Goal: Use online tool/utility: Use online tool/utility

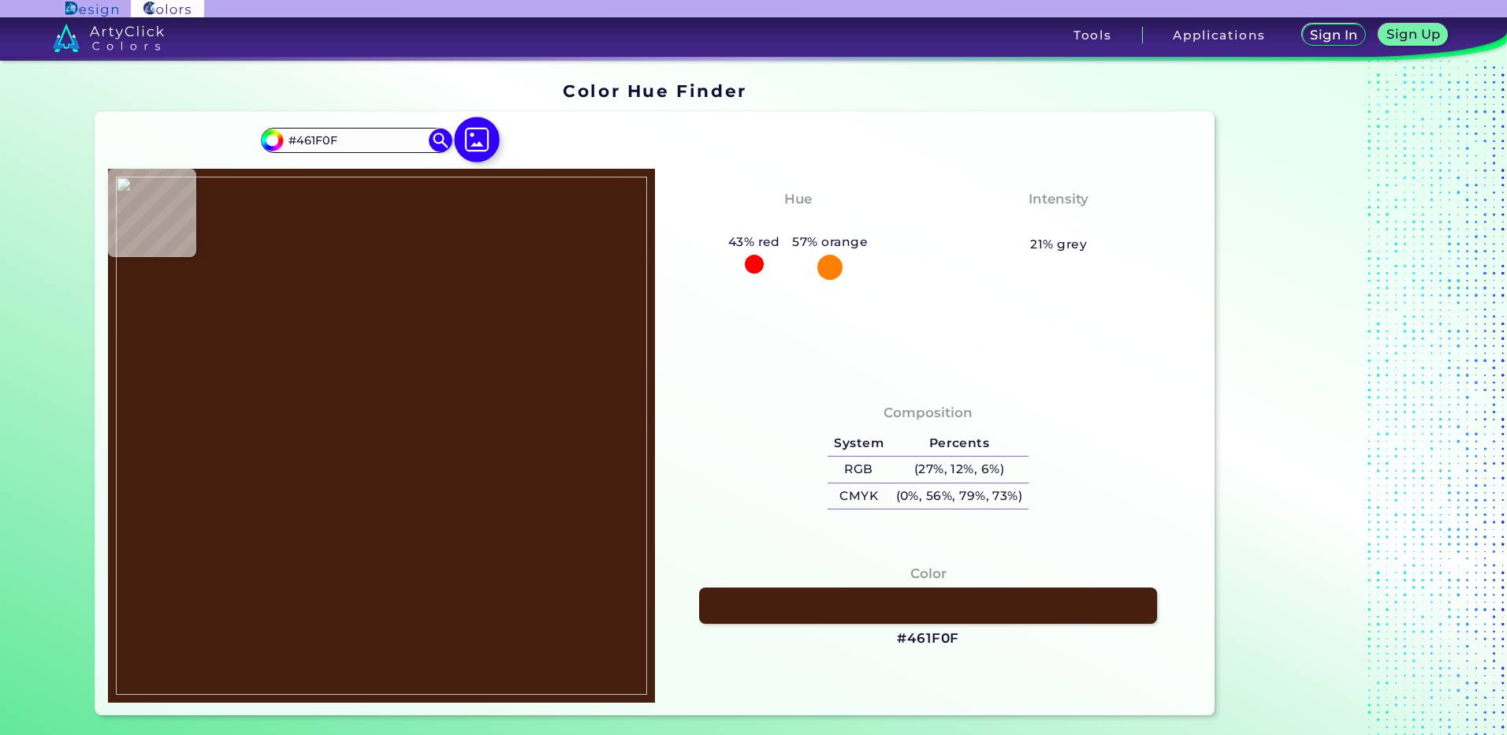
click at [471, 146] on img at bounding box center [477, 140] width 46 height 46
click at [0, 0] on input "file" at bounding box center [0, 0] width 0 height 0
click at [471, 145] on img at bounding box center [477, 140] width 46 height 46
click at [0, 0] on input "file" at bounding box center [0, 0] width 0 height 0
click at [354, 425] on img at bounding box center [381, 436] width 531 height 518
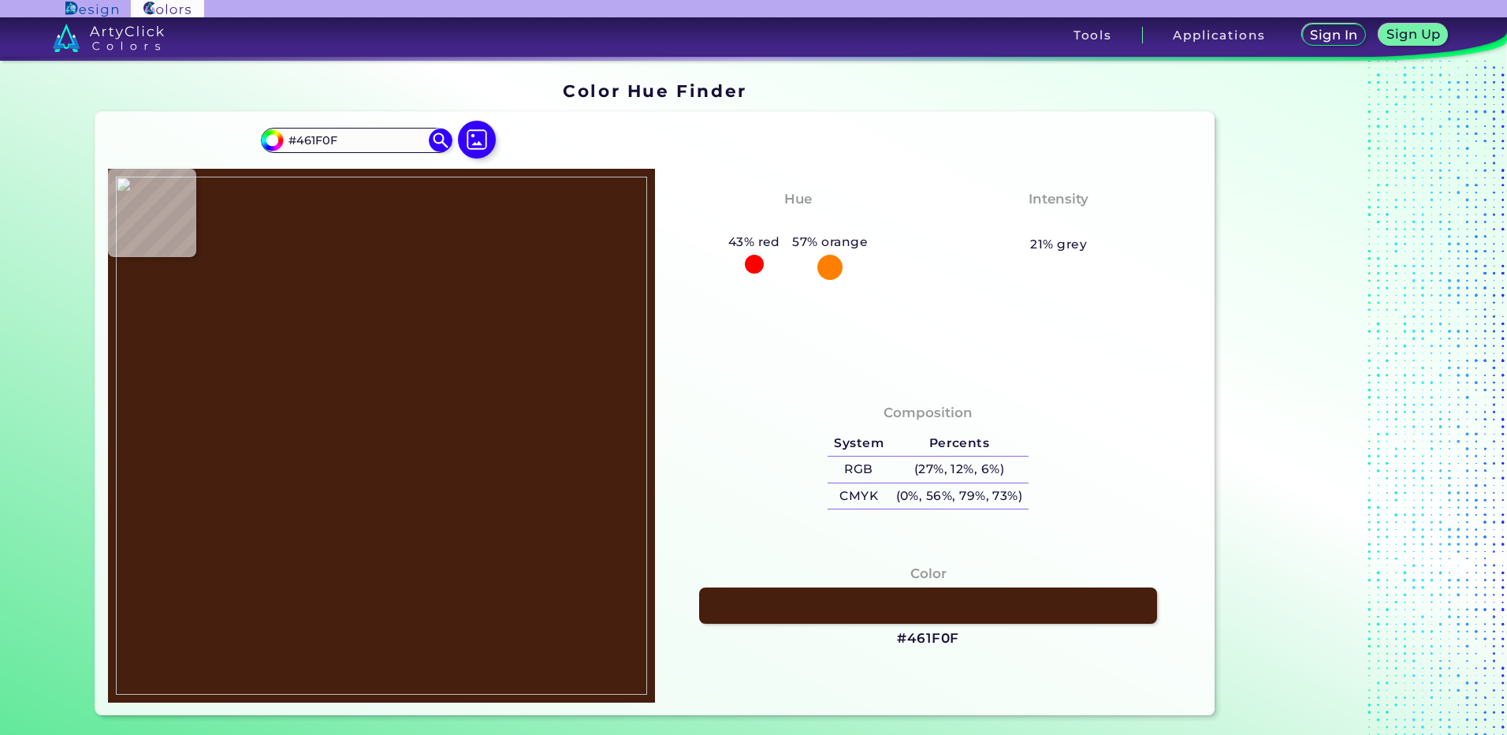
type input "#c9770e"
type input "#C9770E"
type input "#9e5c17"
type input "#9E5C17"
type input "#bf6f0f"
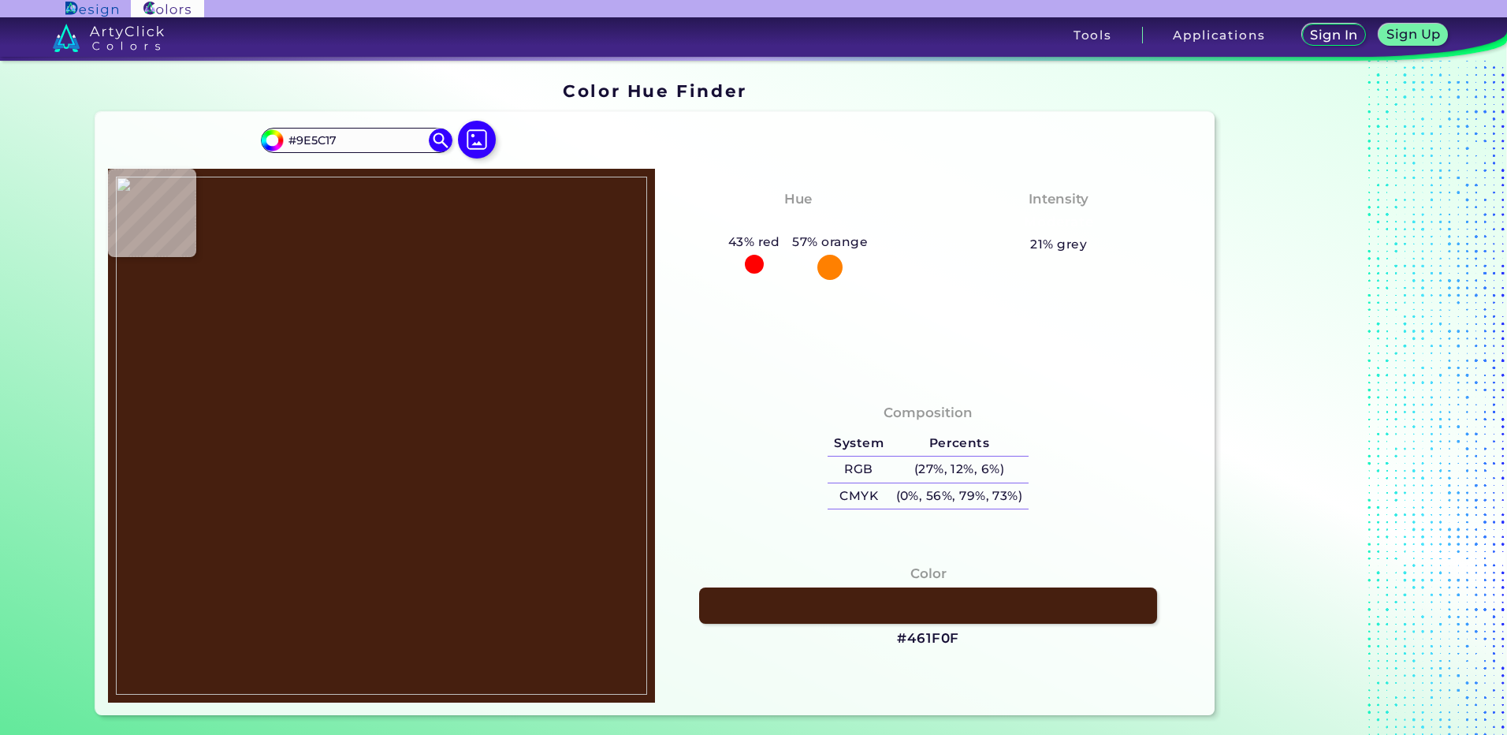
type input "#BF6F0F"
type input "#a49080"
type input "#A49080"
type input "#db848a"
type input "#DB848A"
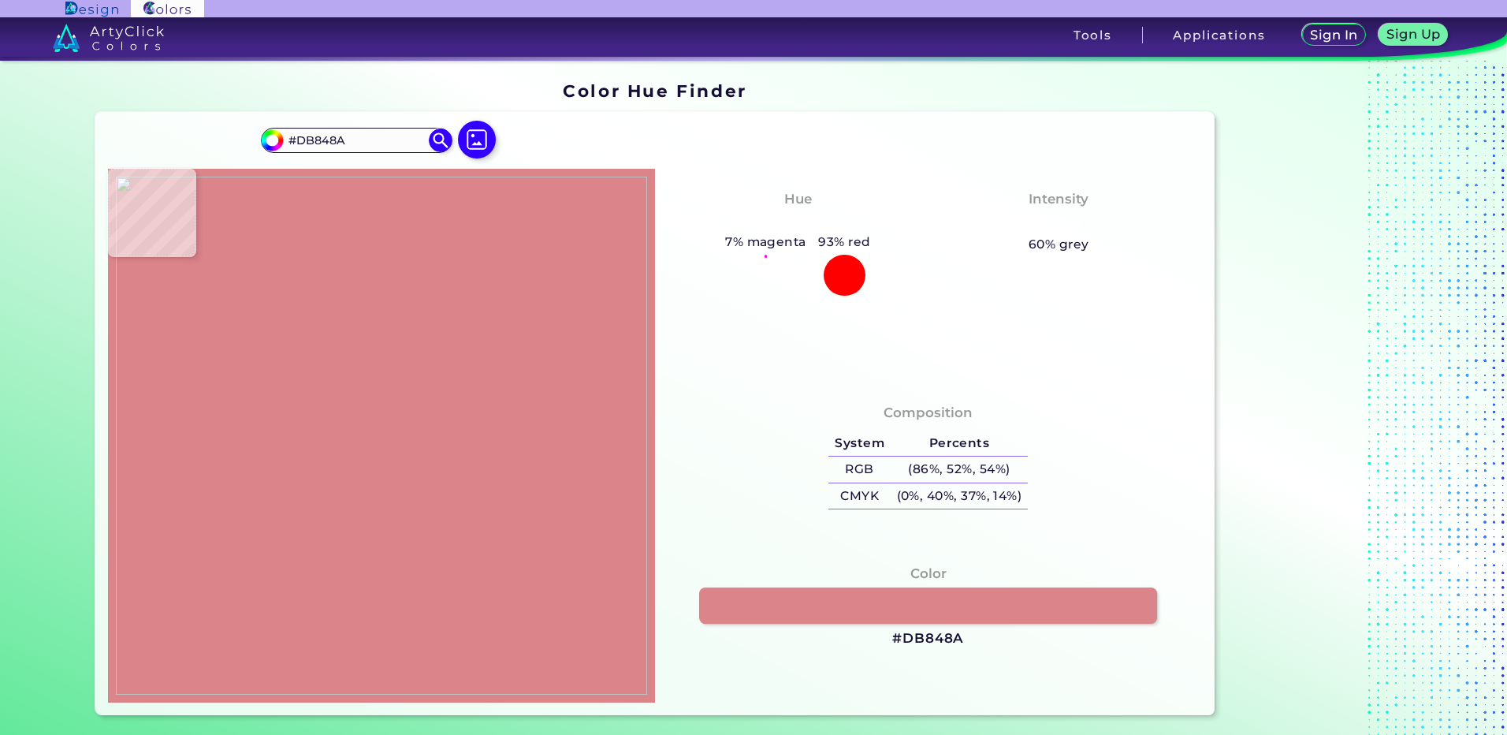
type input "#54a289"
type input "#54A289"
type input "#66cdb4"
type input "#66CDB4"
type input "#6cd1bc"
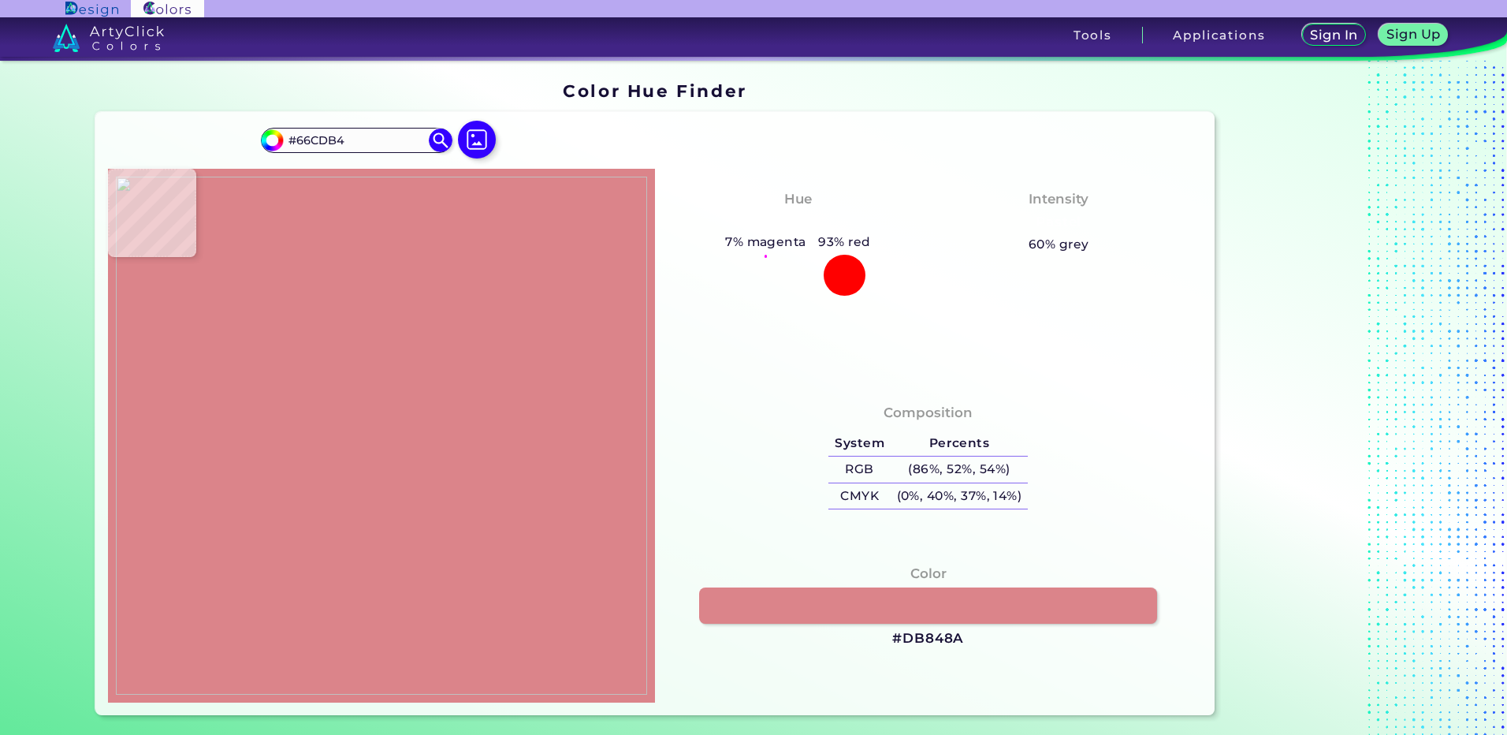
type input "#6CD1BC"
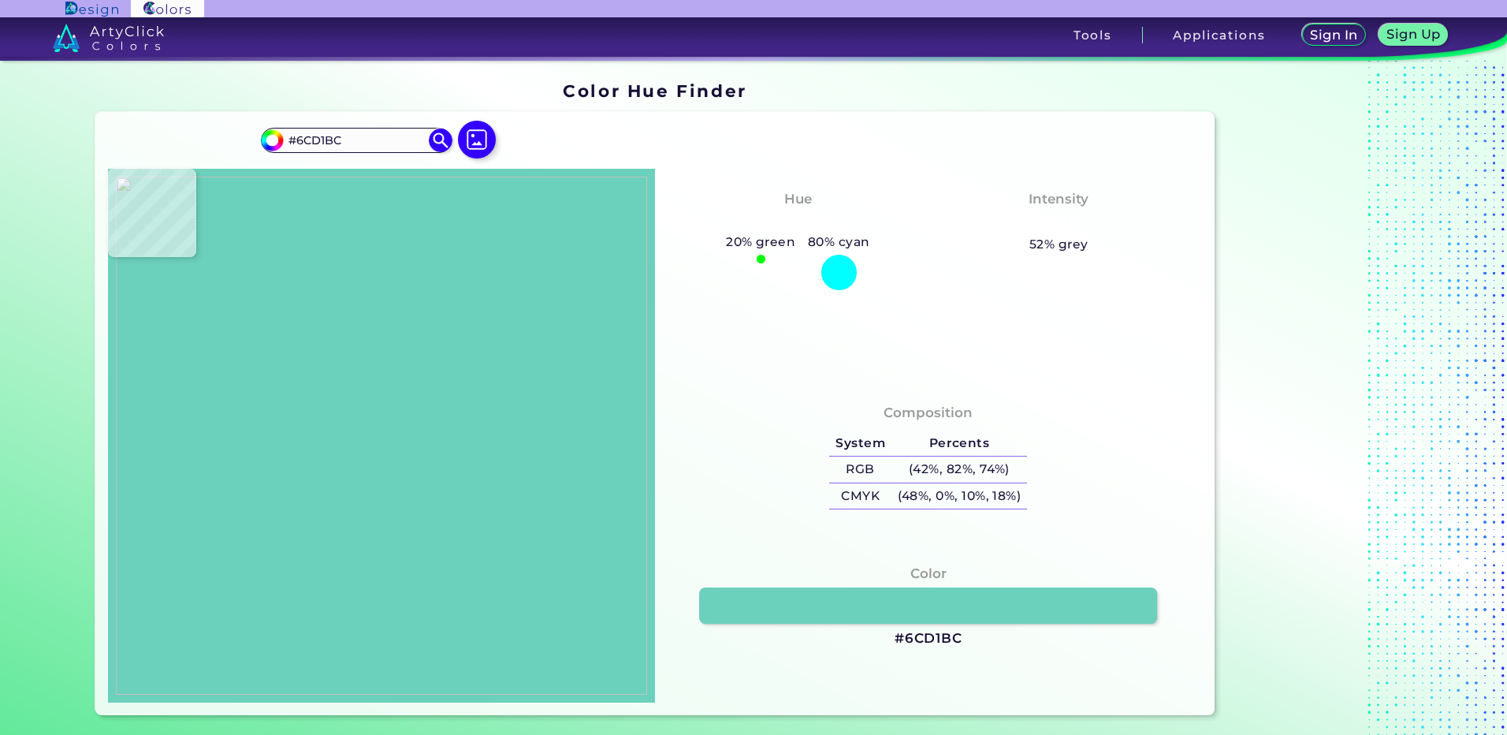
type input "#6bd1bc"
type input "#6BD1BC"
type input "#6cd0bb"
type input "#6CD0BB"
click at [354, 412] on img at bounding box center [381, 436] width 531 height 518
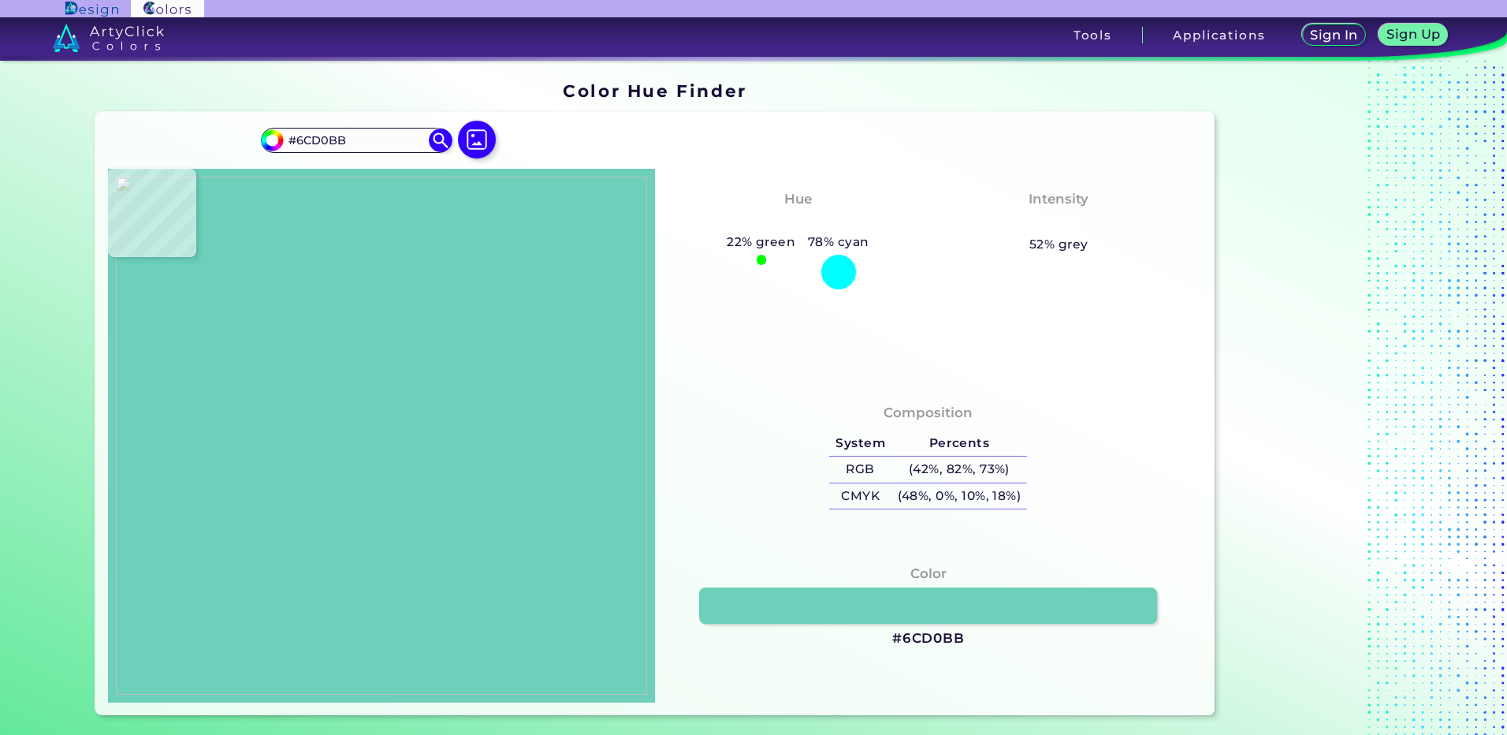
click at [941, 643] on h3 "#6CD0BB" at bounding box center [928, 638] width 73 height 19
click at [339, 426] on img at bounding box center [381, 436] width 531 height 518
type input "#d08410"
type input "#D08410"
type input "#c06f0c"
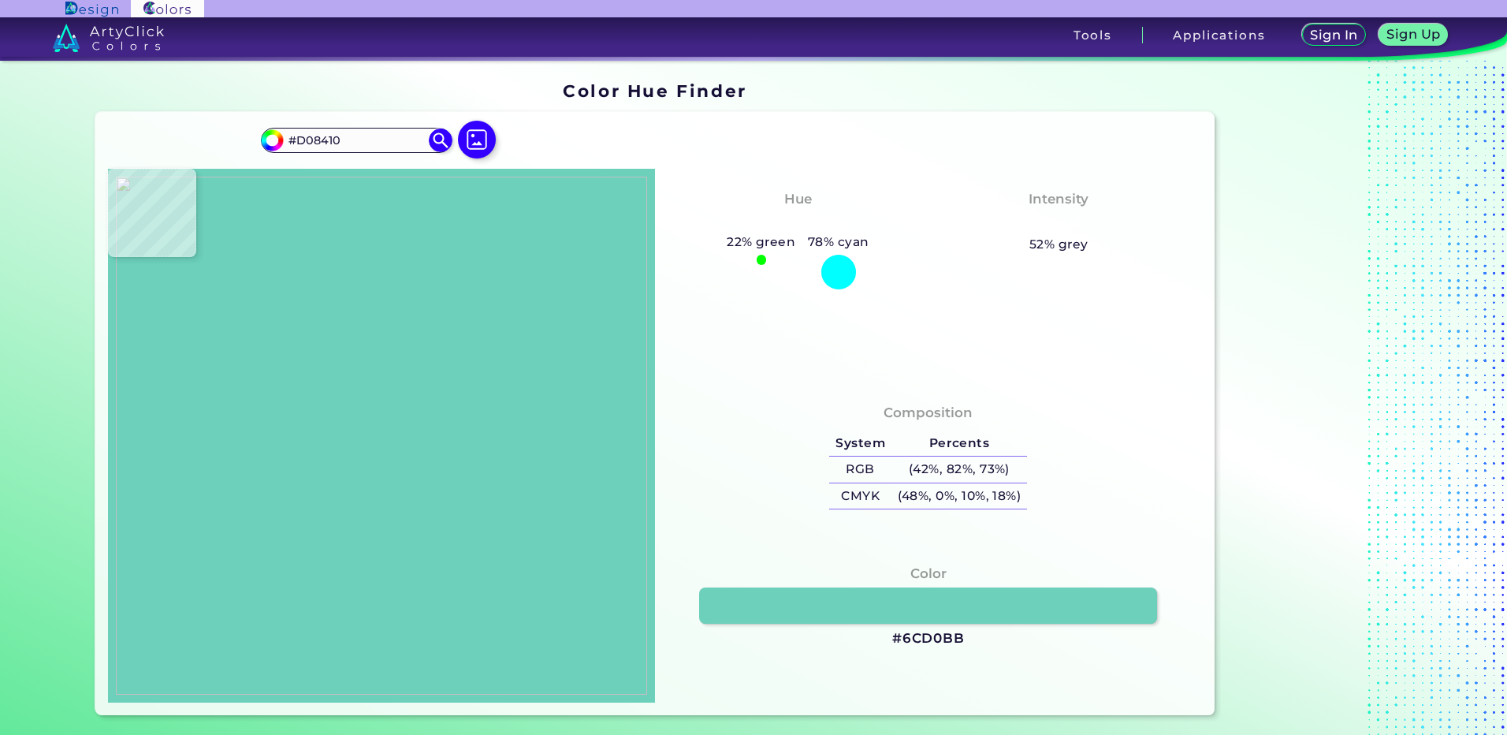
type input "#C06F0C"
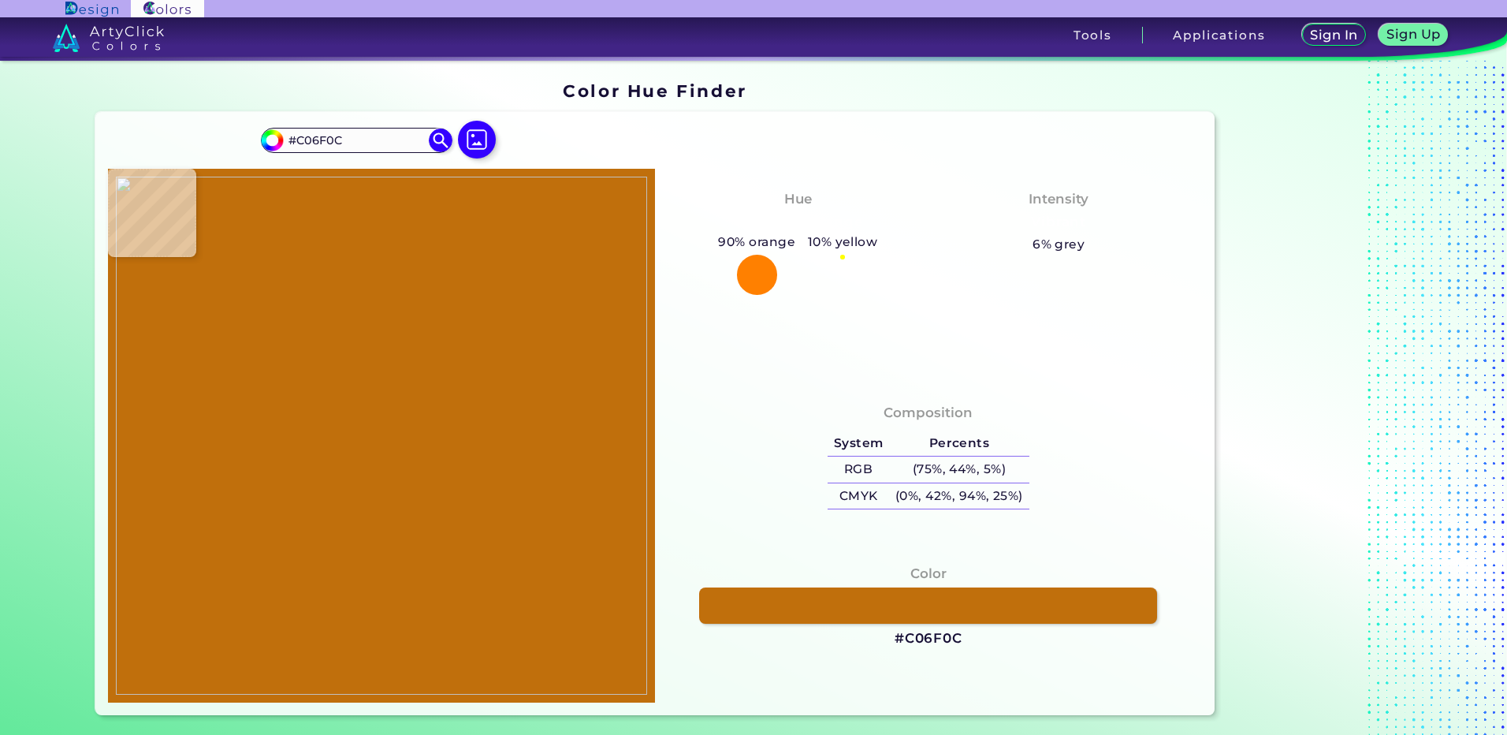
type input "#ce8412"
type input "#CE8412"
type input "#cf8512"
type input "#CF8512"
type input "#d08411"
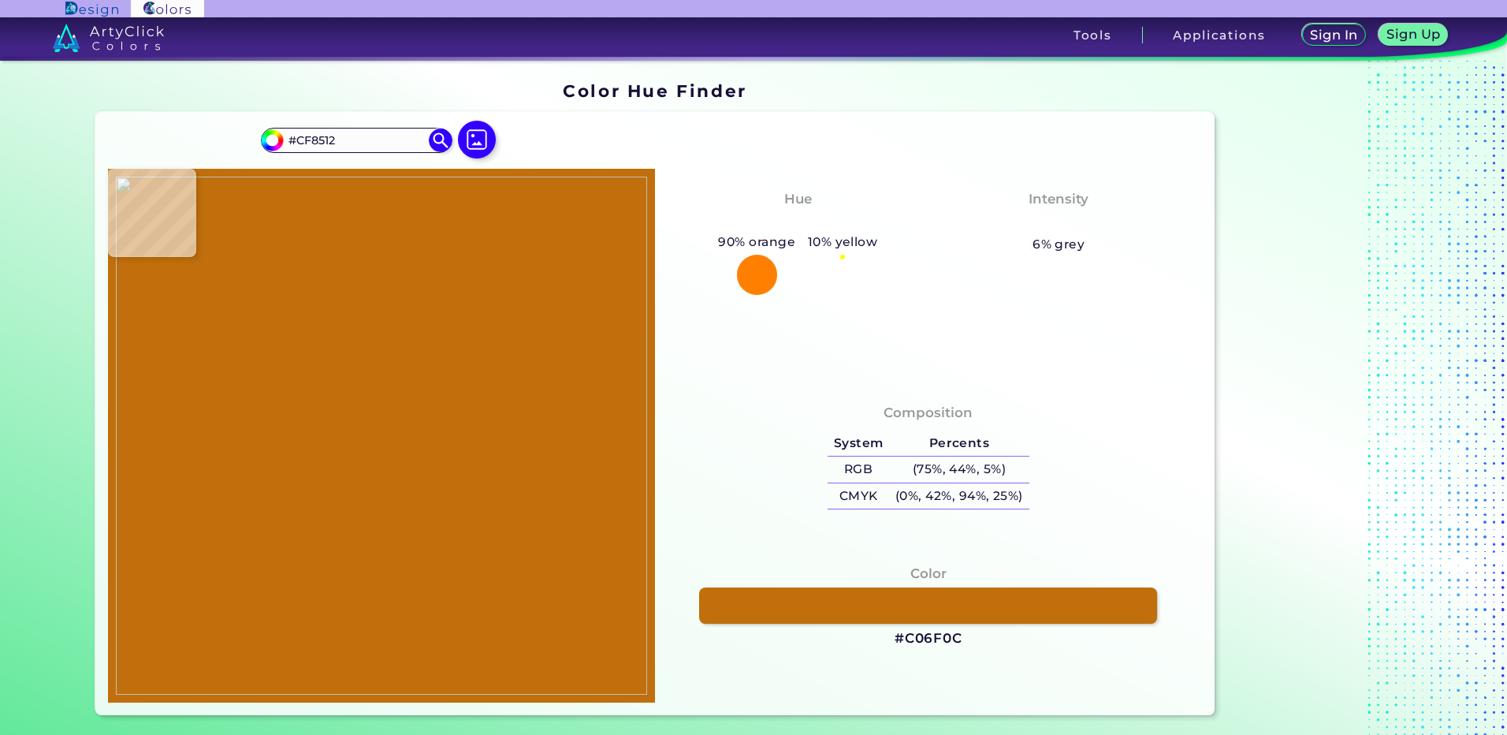
type input "#D08411"
type input "#cb7c0f"
type input "#CB7C0F"
type input "#7c3905"
type input "#7C3905"
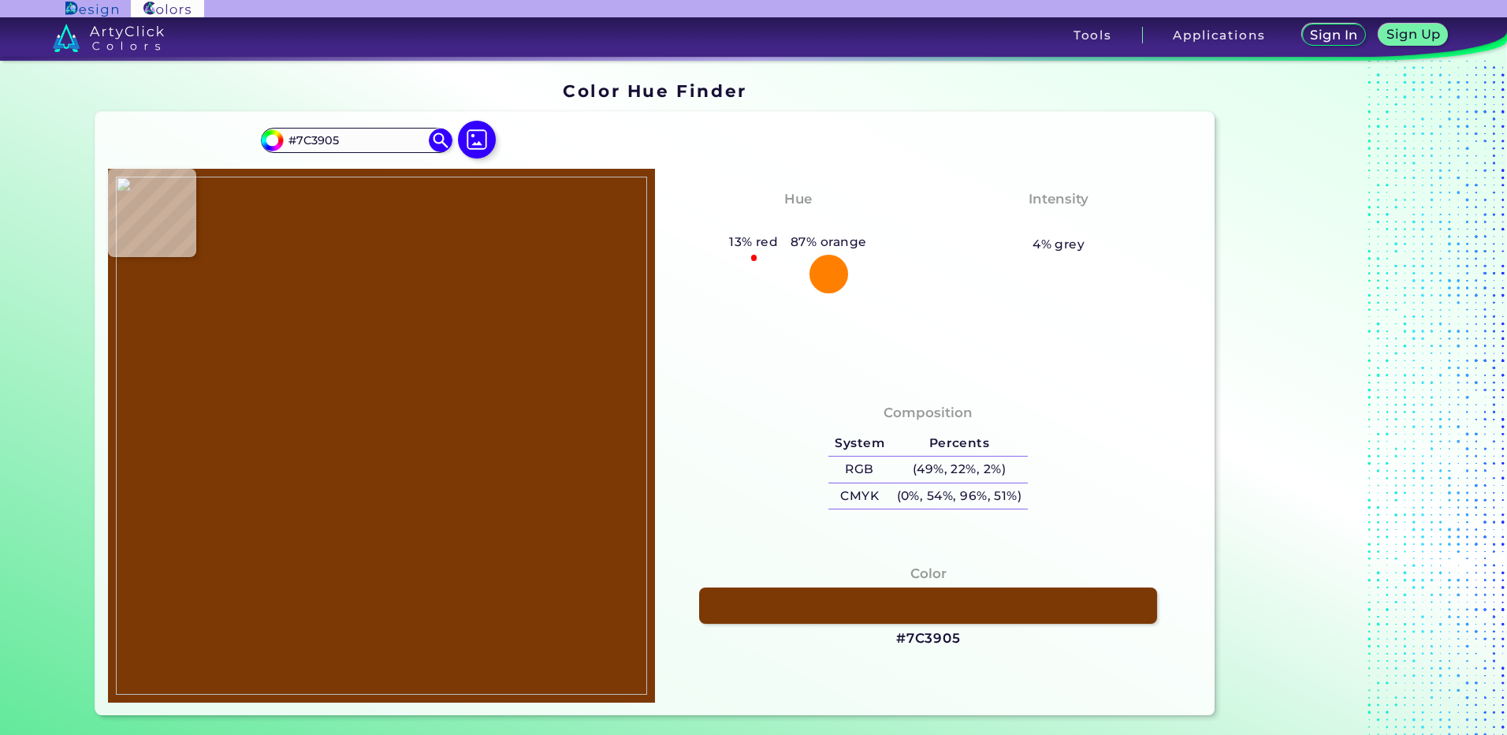
type input "#8d3f2a"
type input "#8D3F2A"
type input "#d88992"
type input "#D88992"
type input "#da8b92"
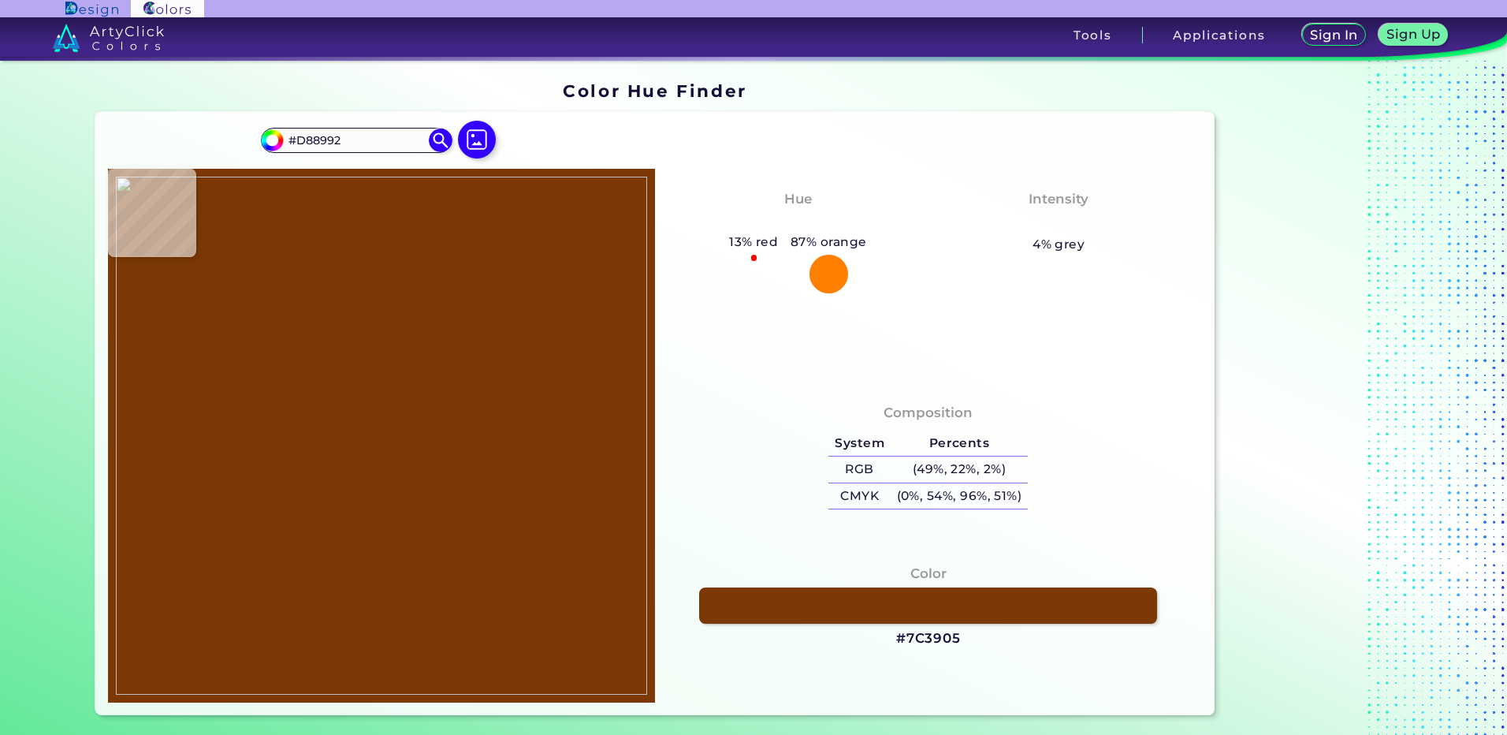
type input "#DA8B92"
type input "#9a948d"
type input "#9A948D"
type input "#53a894"
type input "#53A894"
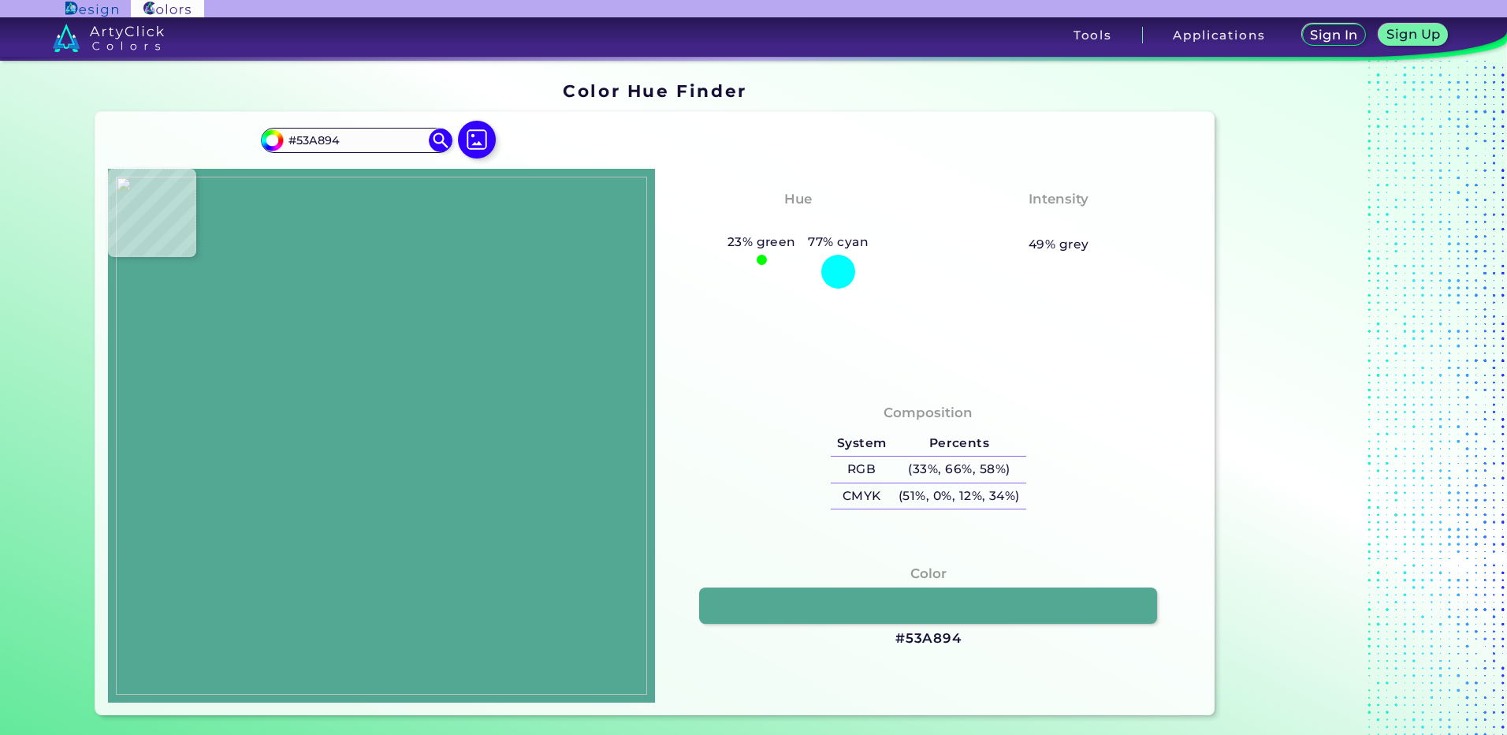
type input "#5cb19f"
type input "#5CB19F"
type input "#c4a19f"
type input "#C4A19F"
type input "#cb9e9d"
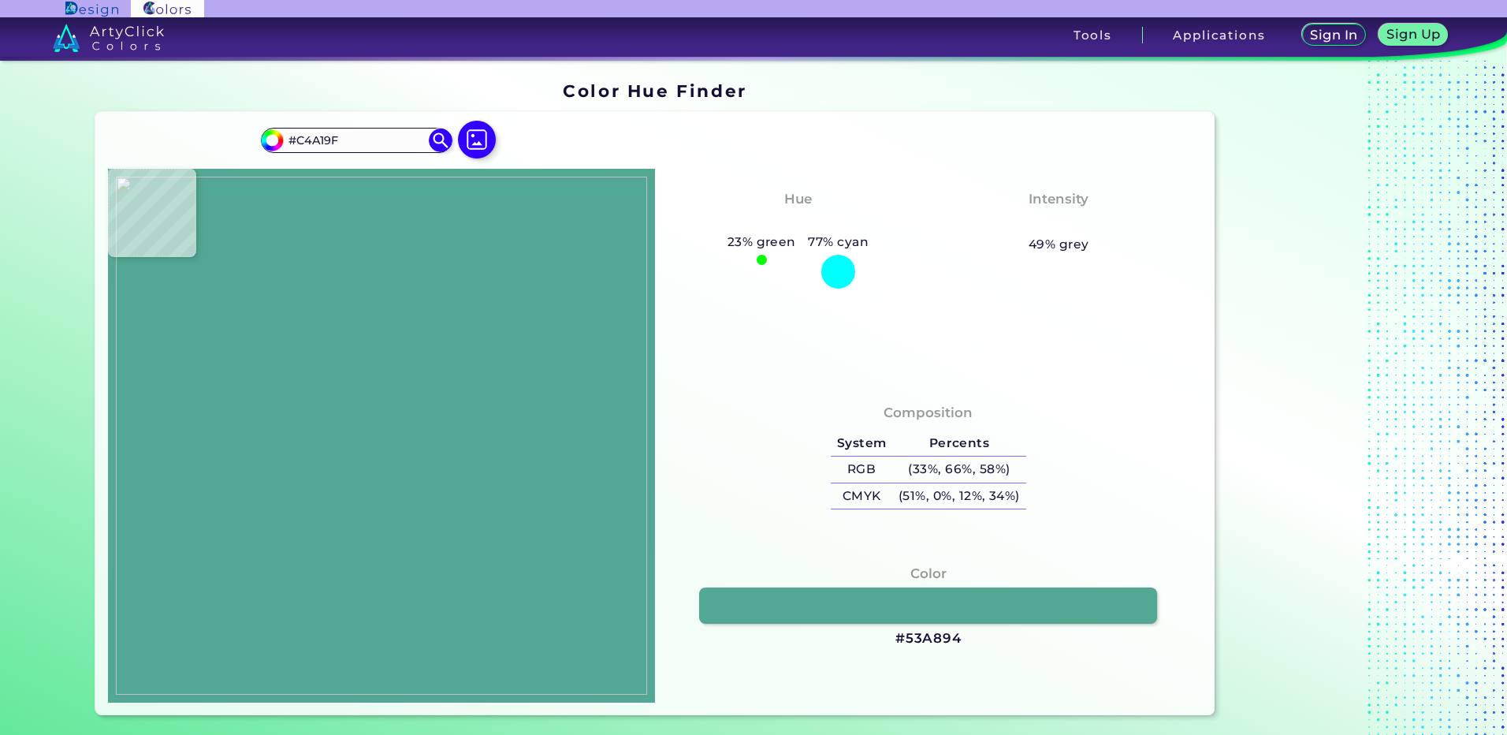
type input "#CB9E9D"
type input "#9b632f"
type input "#9B632F"
type input "#b5630e"
type input "#B5630E"
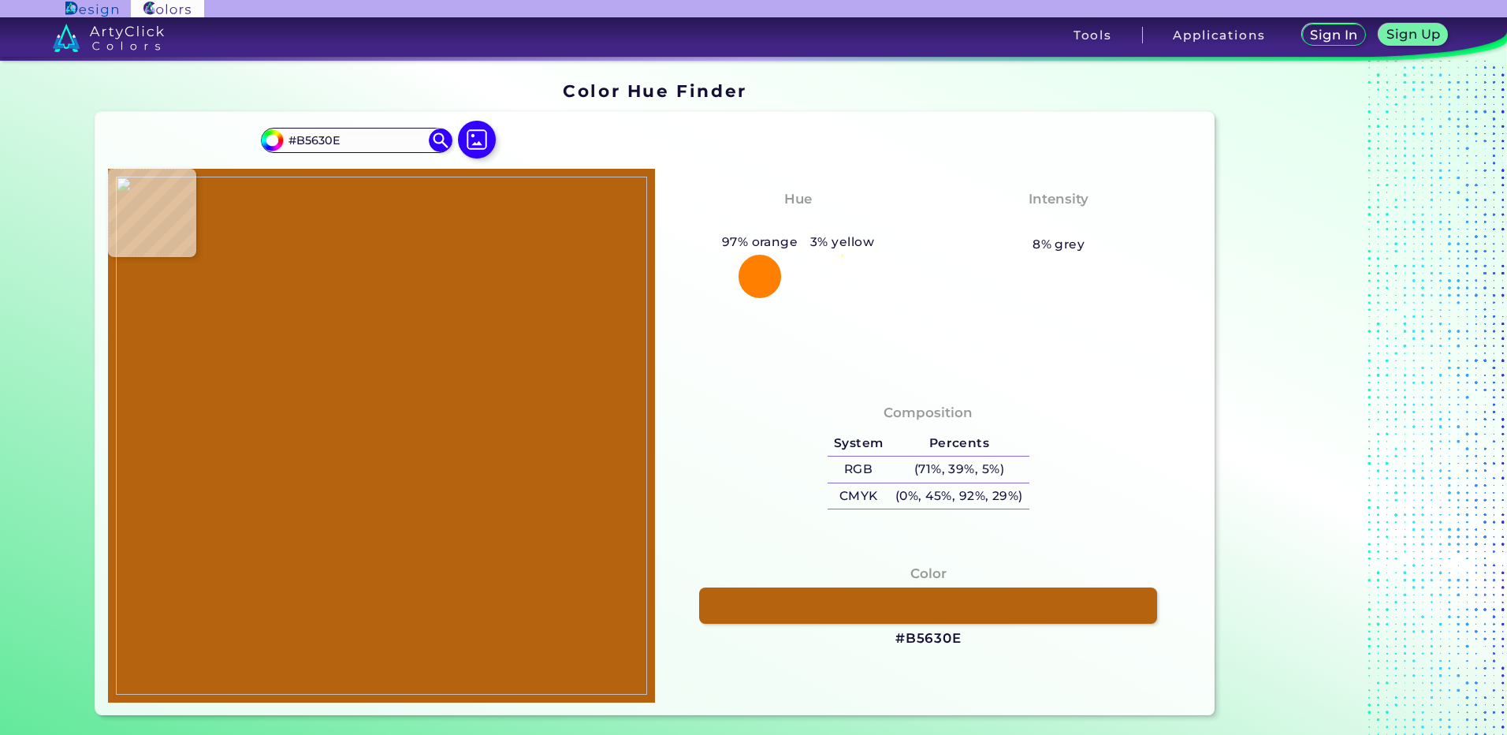
type input "#cd8486"
type input "#CD8486"
type input "#d9838a"
type input "#D9838A"
type input "#69907e"
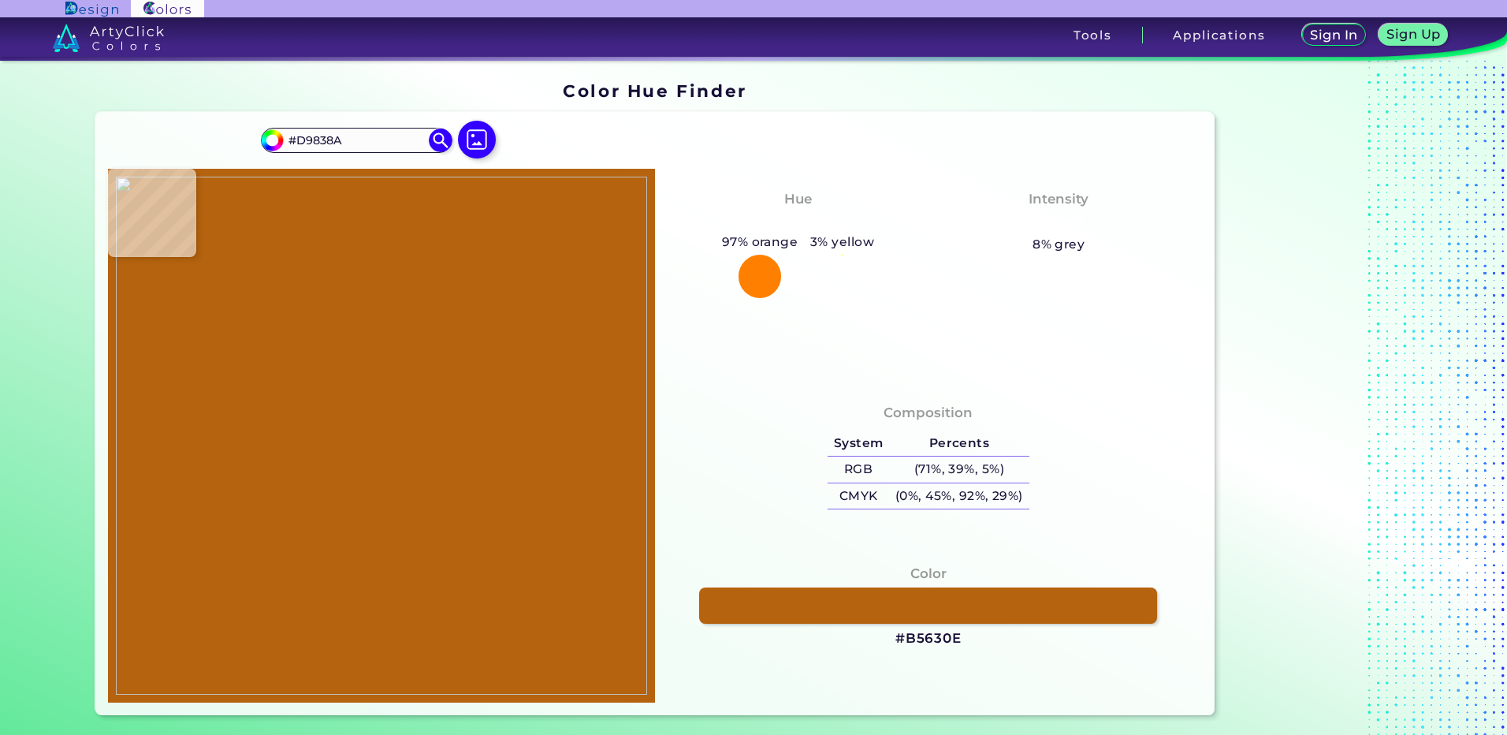
type input "#69907E"
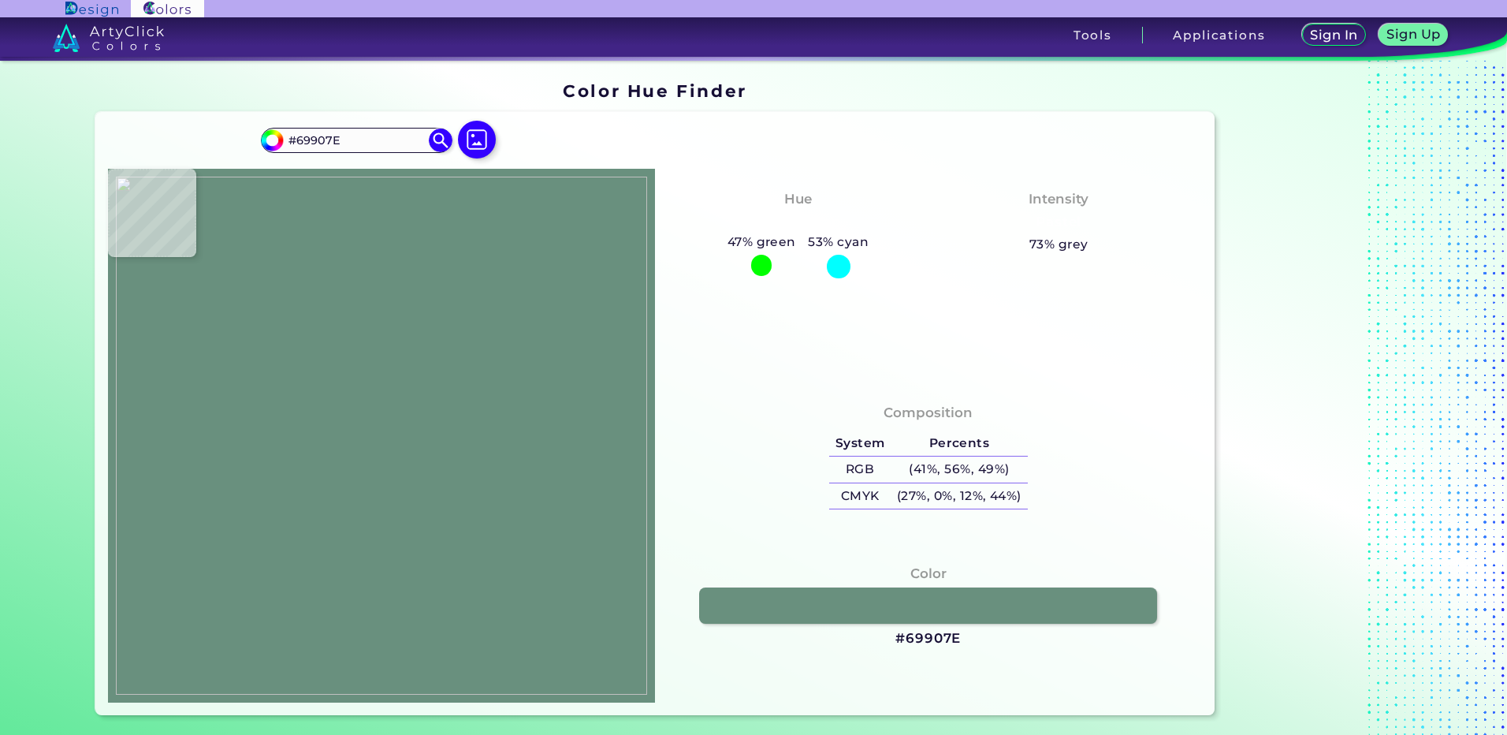
type input "#a98482"
type input "#A98482"
type input "#db848a"
type input "#DB848A"
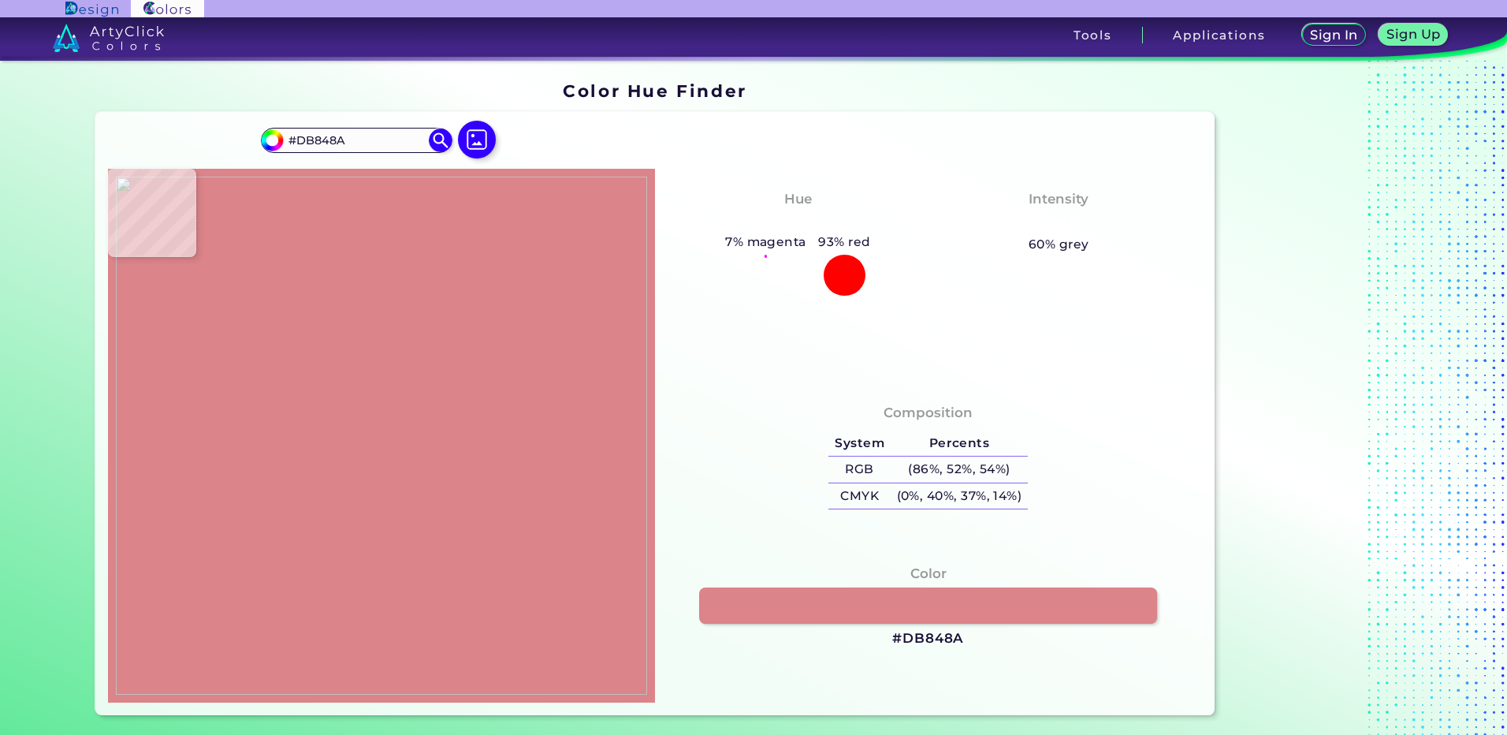
type input "#a49080"
type input "#A49080"
type input "#b6640f"
type input "#B6640F"
type input "#bf6c0f"
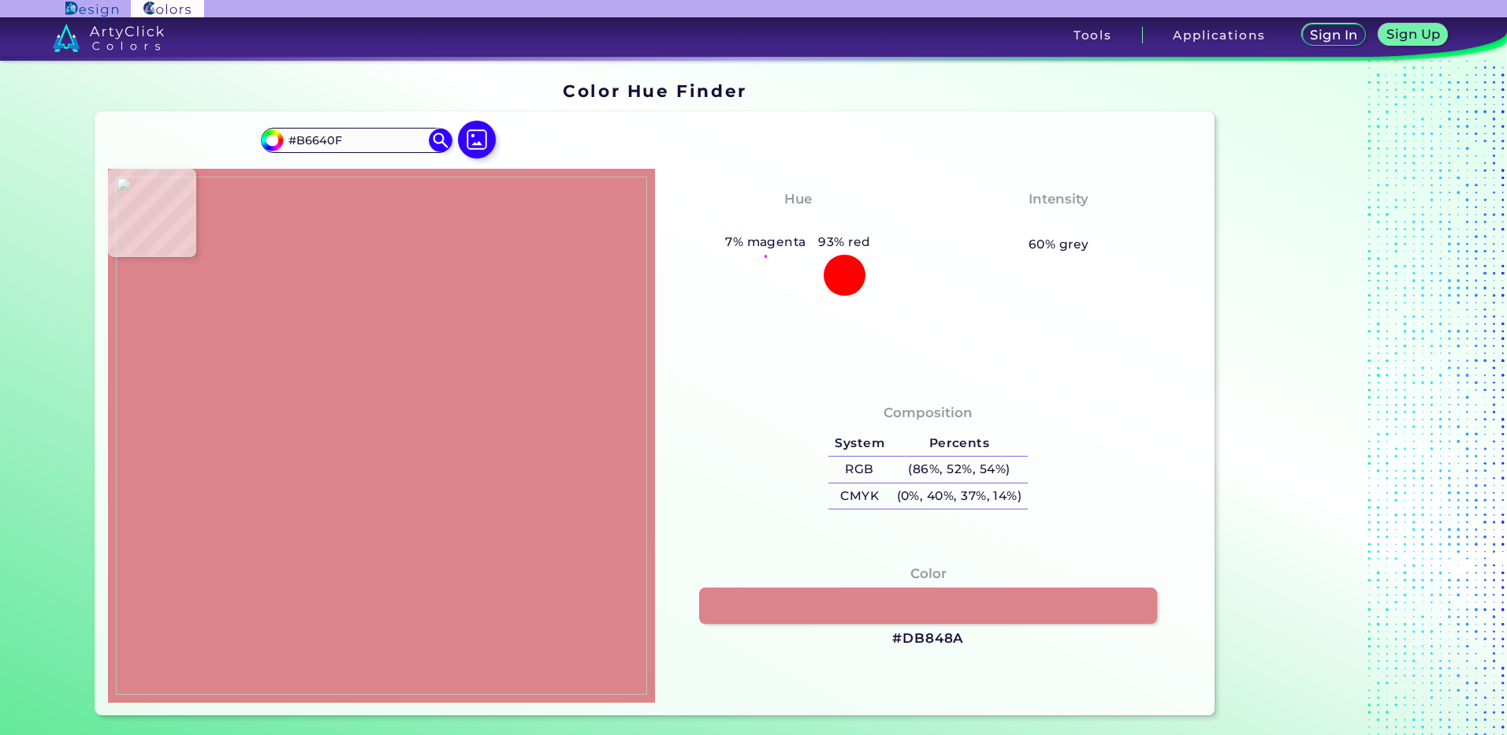
type input "#BF6C0F"
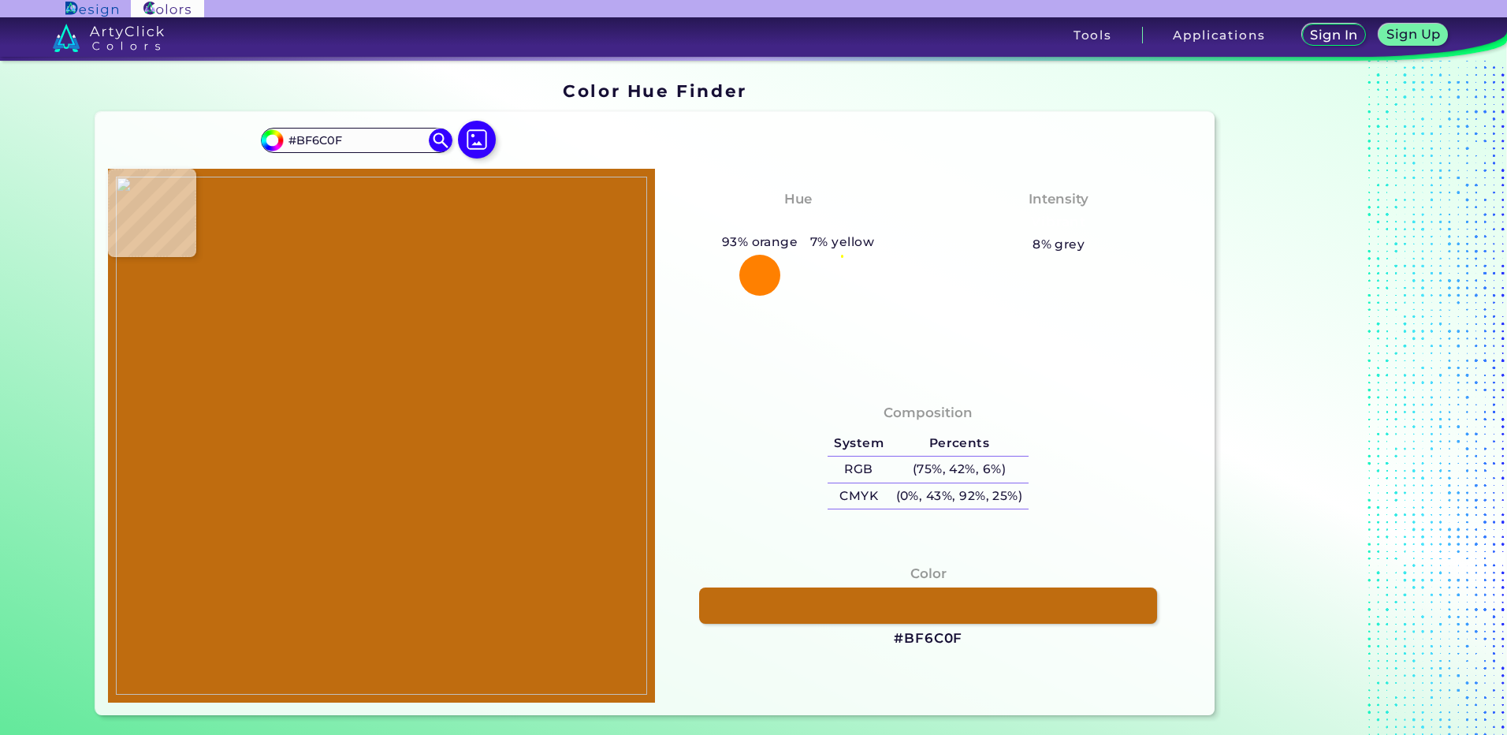
type input "#6cd3bd"
type input "#6CD3BD"
type input "#6bd0ba"
type input "#6BD0BA"
type input "#59a08a"
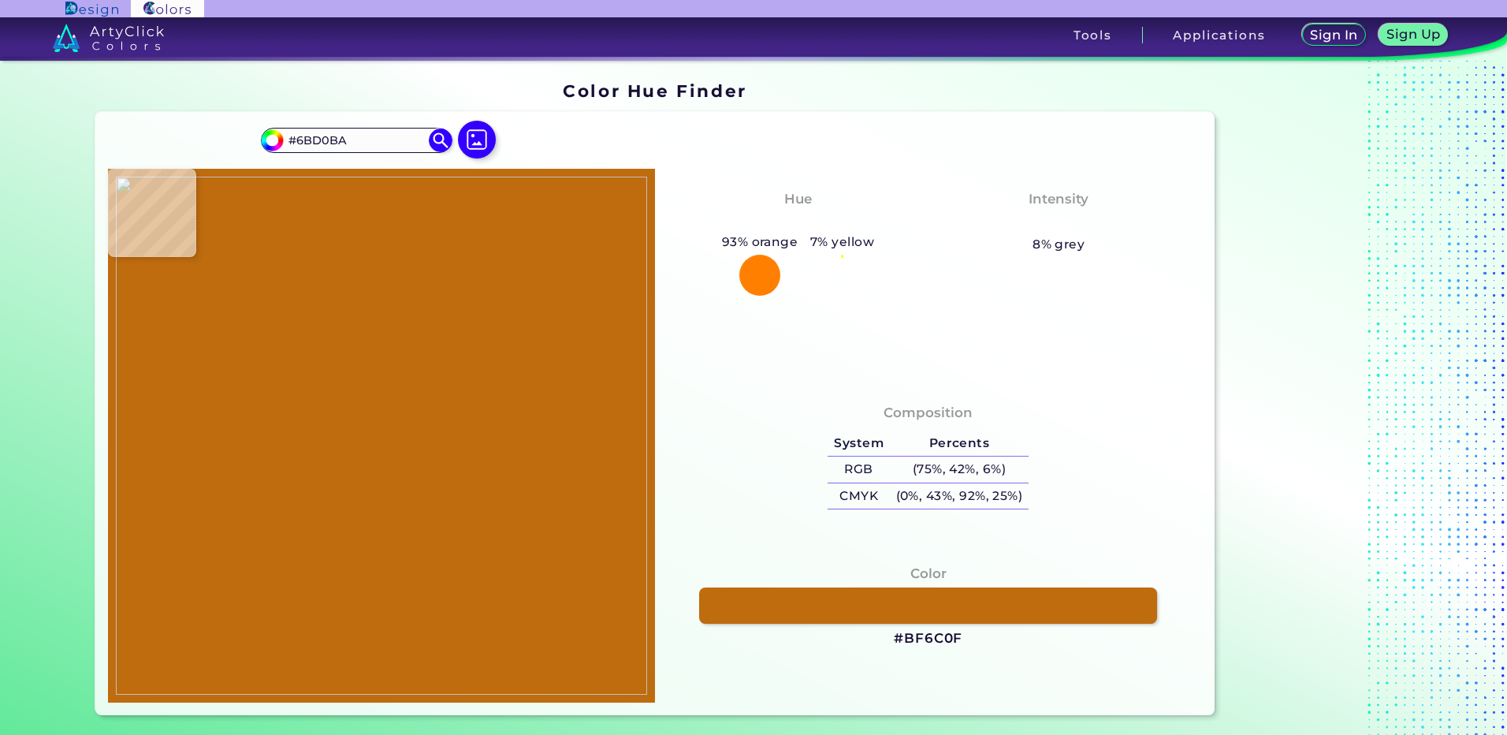
type input "#59A08A"
type input "#b78887"
type input "#B78887"
type input "#cb7979"
type input "#CB7979"
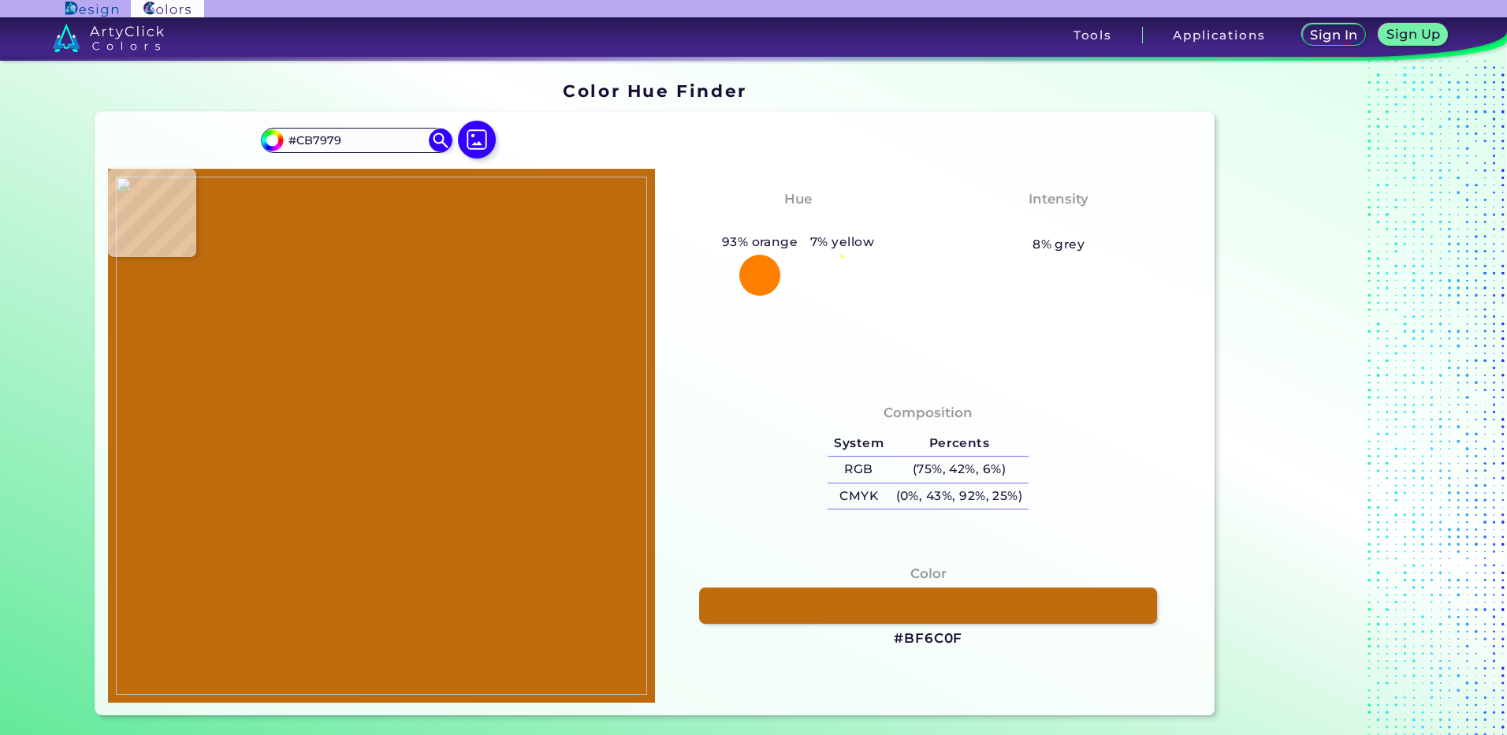
type input "#db898d"
type input "#DB898D"
type input "#d69497"
type input "#D69497"
type input "#e08b95"
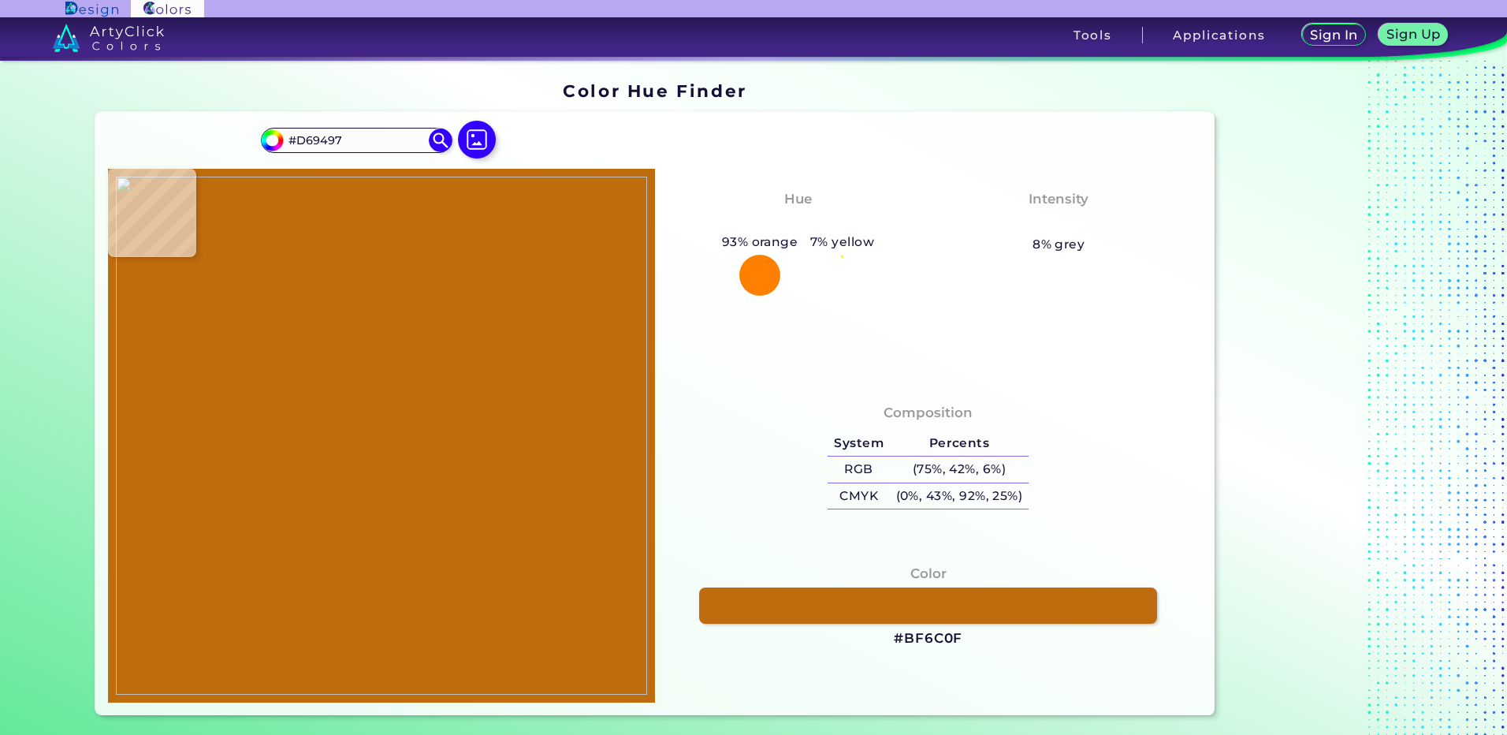
type input "#E08B95"
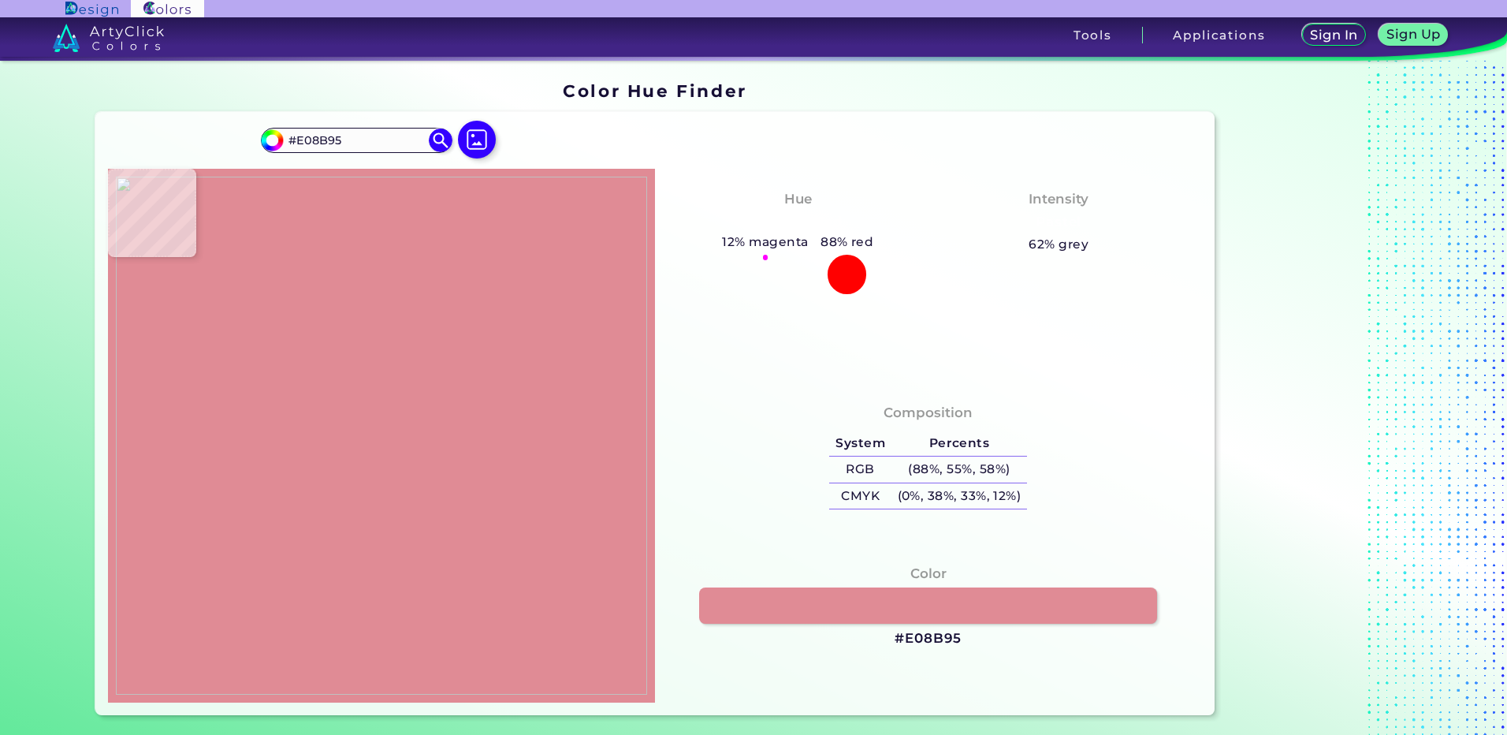
type input "#cd878b"
type input "#CD878B"
type input "#d18b8c"
type input "#D18B8C"
type input "#db8792"
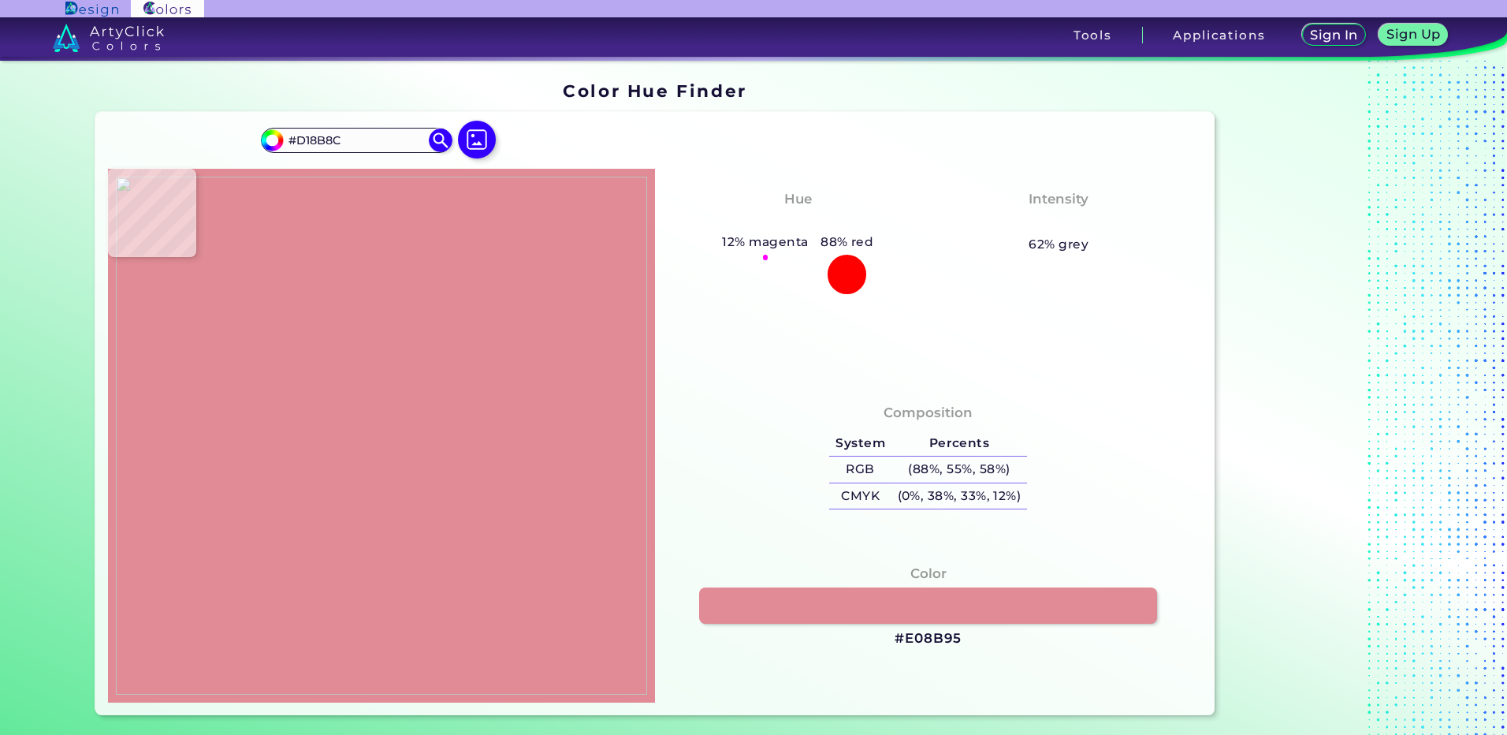
type input "#DB8792"
type input "#d88691"
type input "#D88691"
type input "#e28c96"
type input "#E28C96"
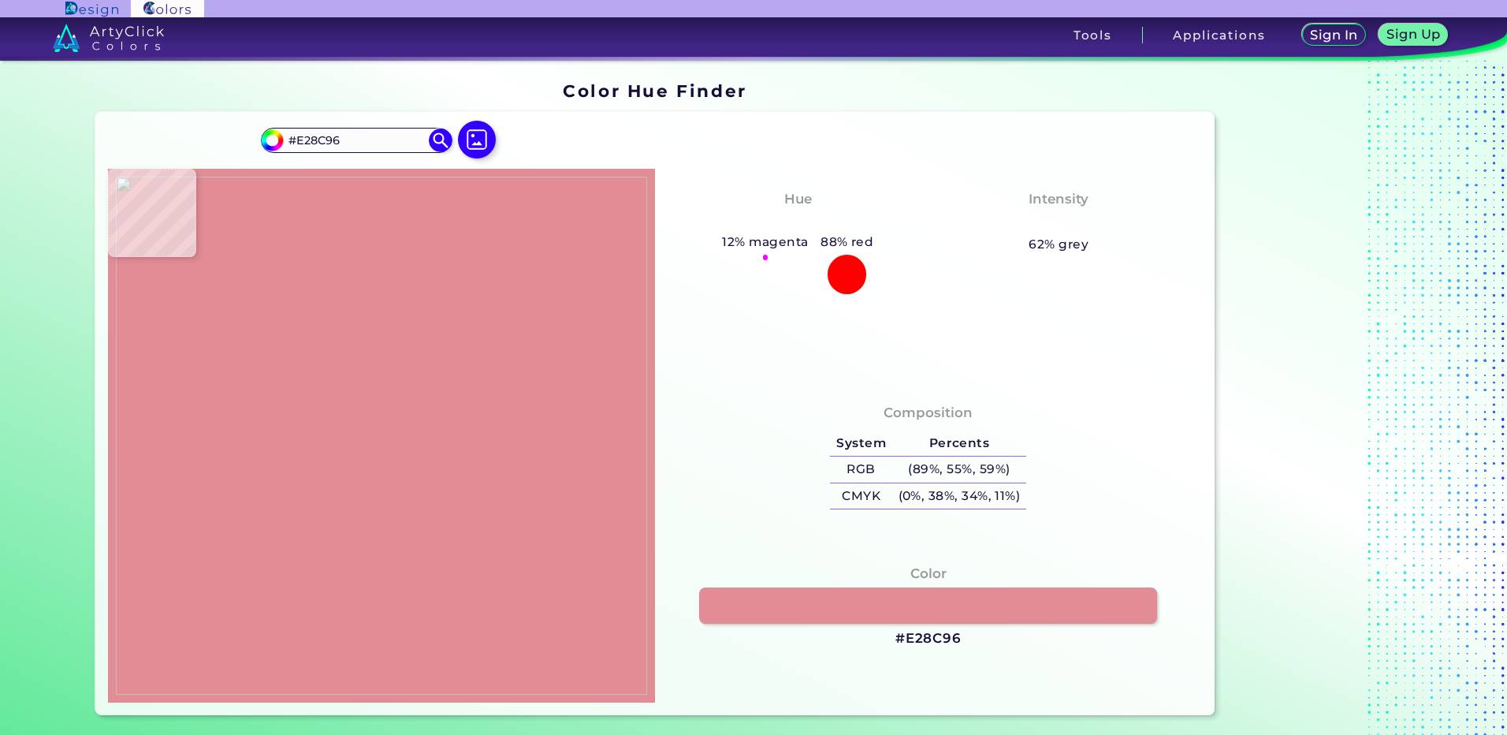
type input "#e2949e"
type input "#E2949E"
type input "#733638"
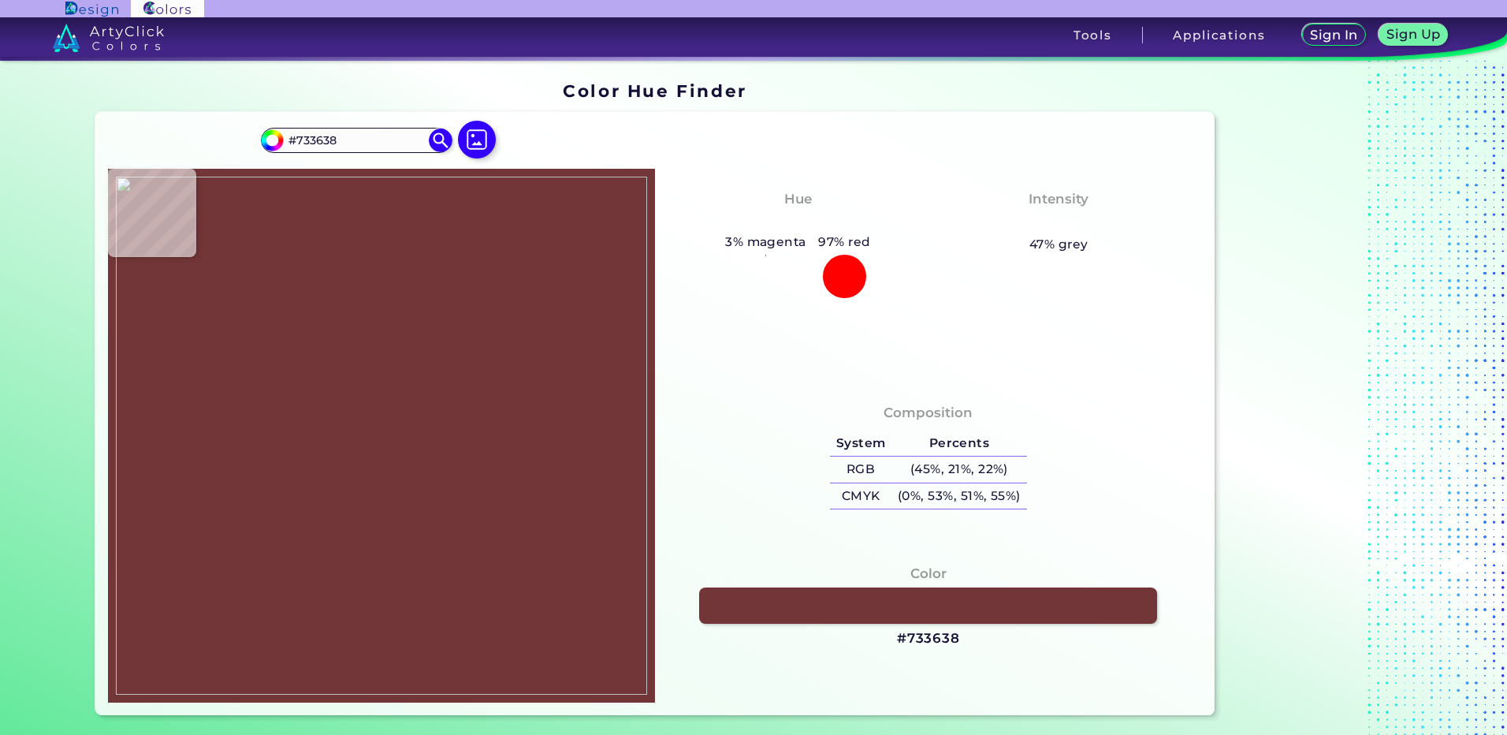
type input "#e2949e"
type input "#E2949E"
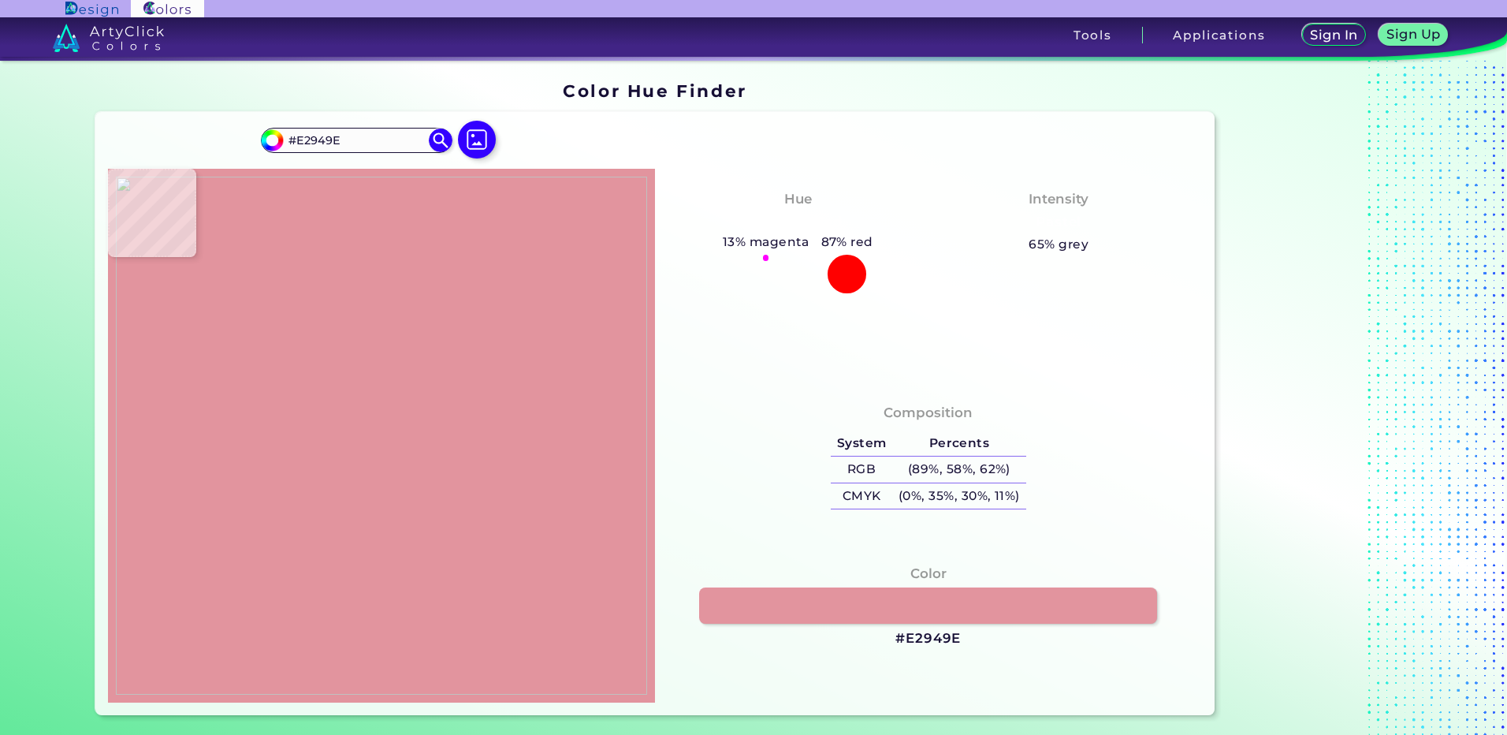
type input "#e28d98"
type input "#E28D98"
type input "#cea6a5"
type input "#CEA6A5"
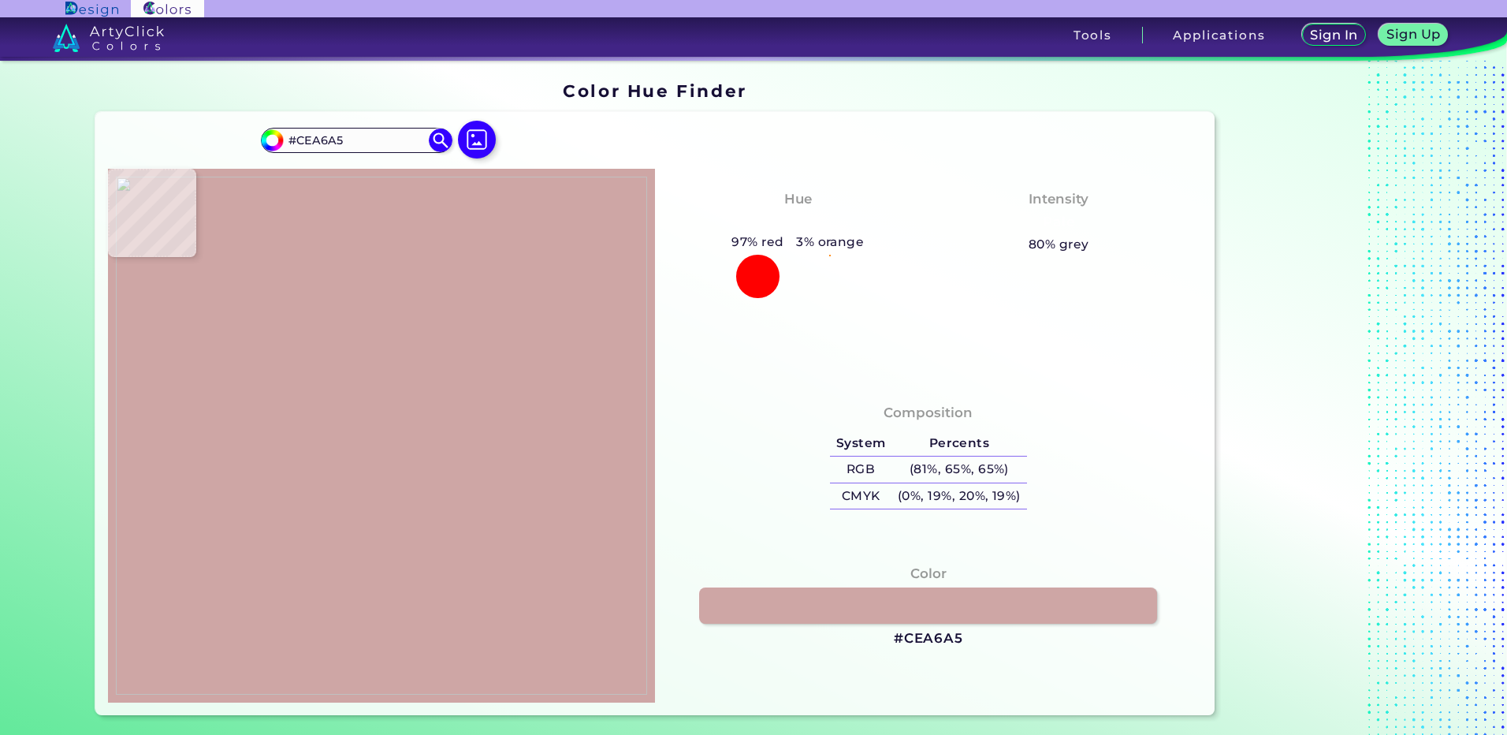
type input "#e28d98"
type input "#E28D98"
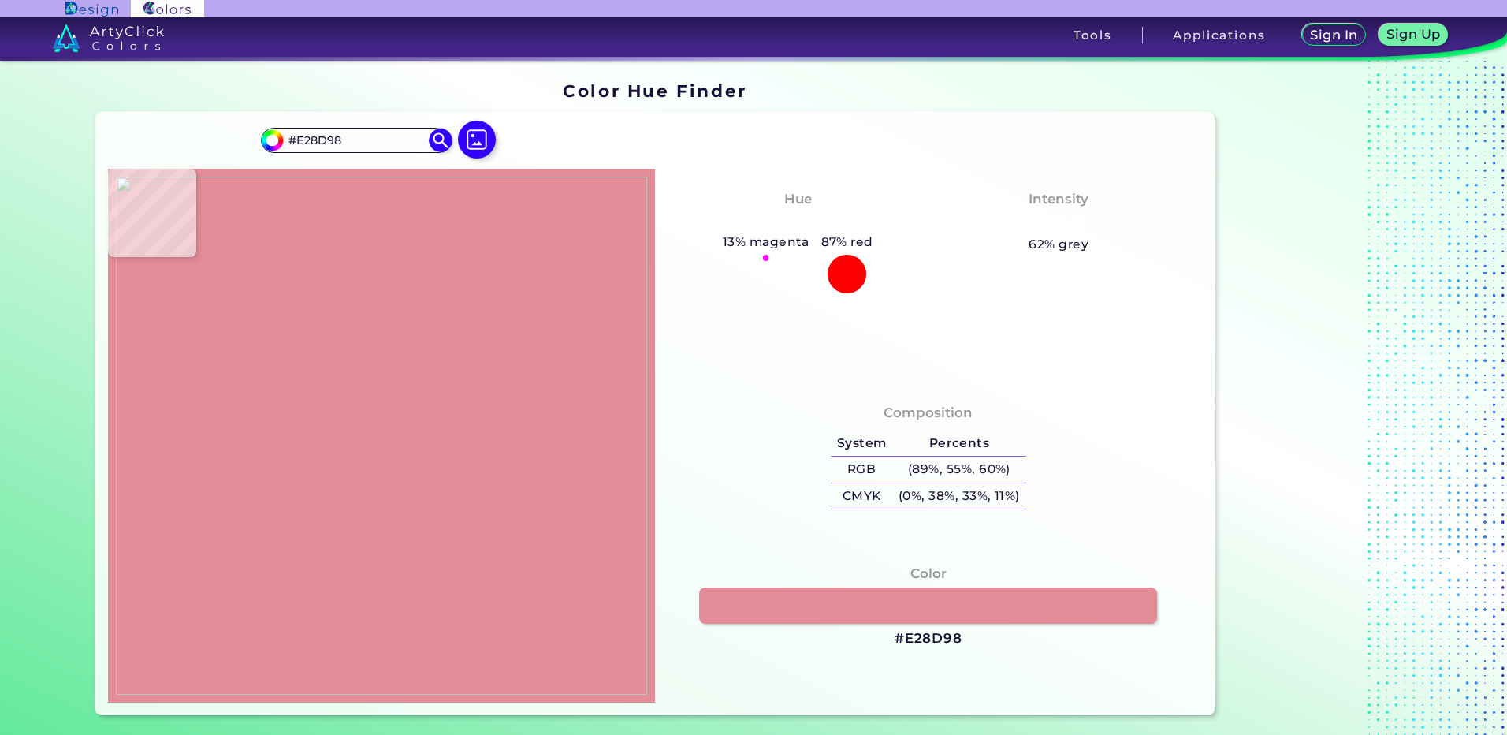
click at [347, 423] on img at bounding box center [381, 436] width 531 height 518
click at [926, 632] on h3 "#E28D98" at bounding box center [929, 638] width 68 height 19
click at [371, 454] on img at bounding box center [381, 436] width 531 height 518
type input "#e4e0d9"
type input "#E4E0D9"
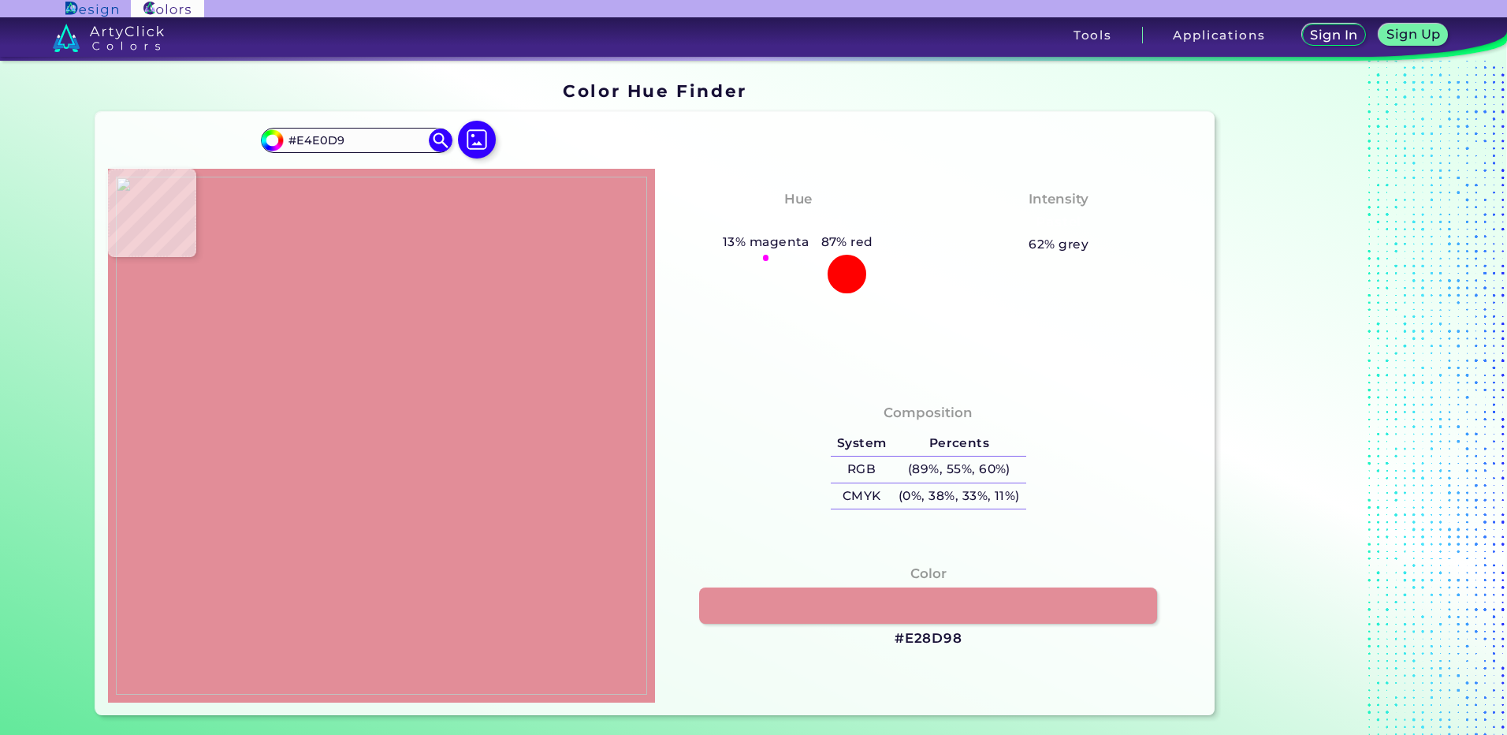
type input "#d2cdc4"
type input "#D2CDC4"
type input "#eae7de"
type input "#EAE7DE"
type input "#bfb6aa"
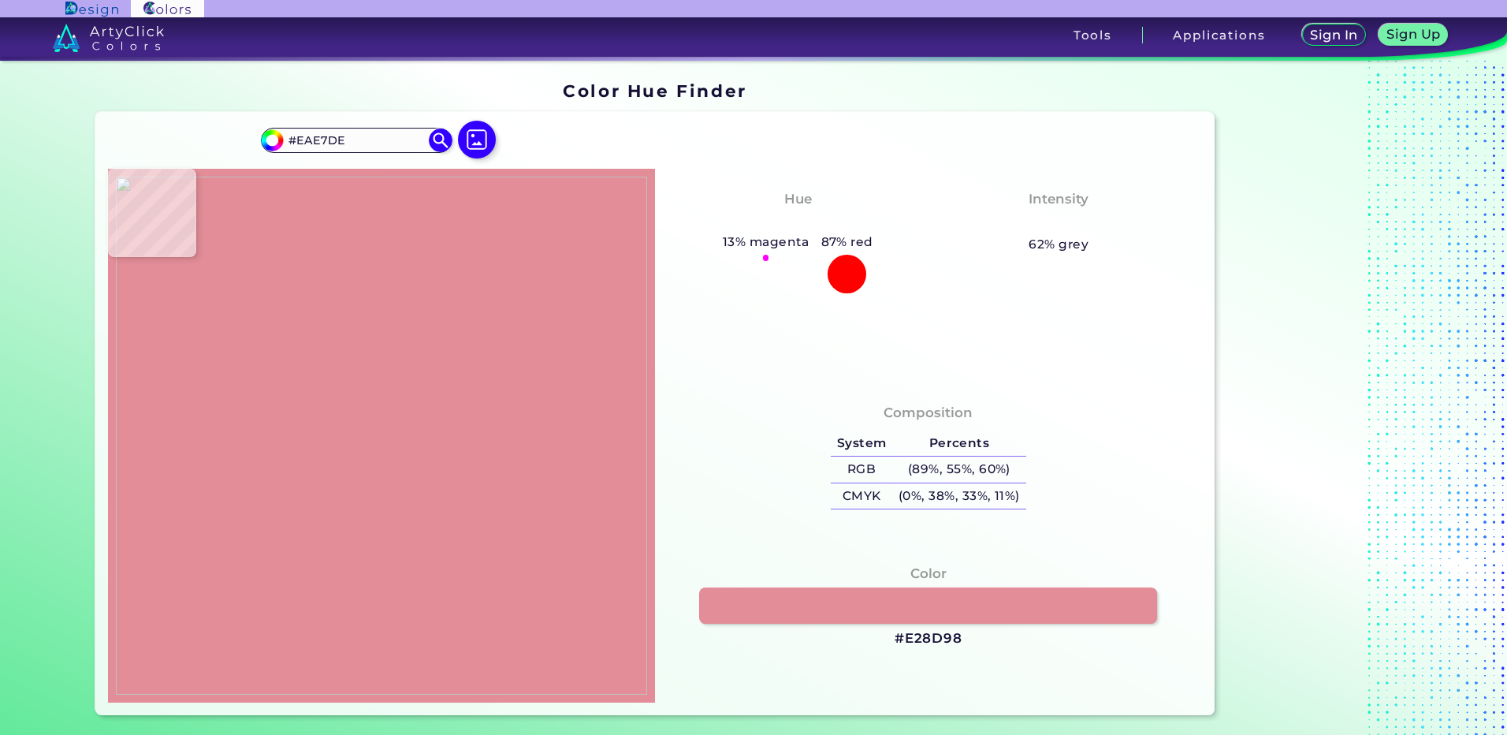
type input "#BFB6AA"
type input "#eabfa0"
type input "#EABFA0"
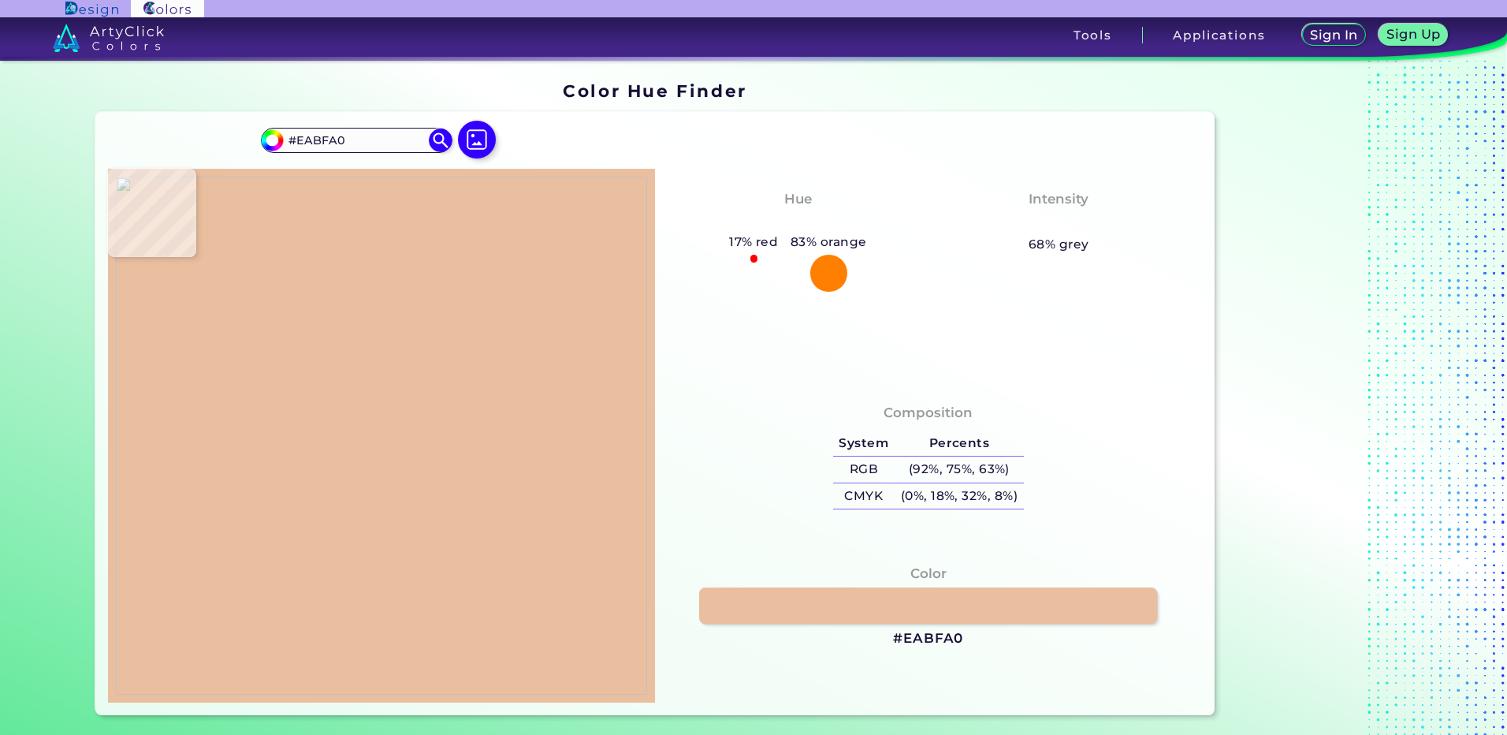
type input "#af7568"
type input "#AF7568"
type input "#72d5c2"
type input "#72D5C2"
type input "#7d8173"
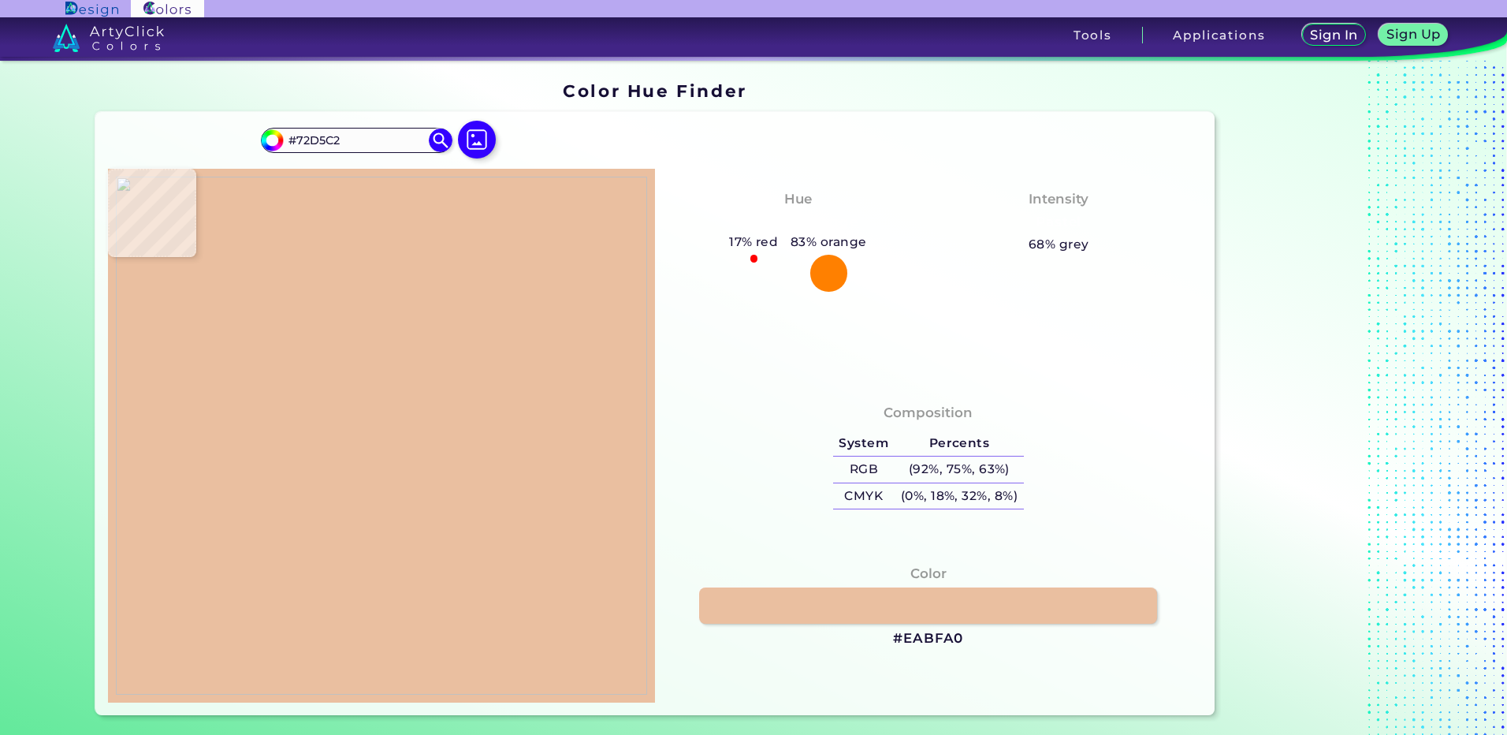
type input "#7D8173"
type input "#5ba991"
type input "#5BA991"
type input "#7ecdb1"
type input "#7ECDB1"
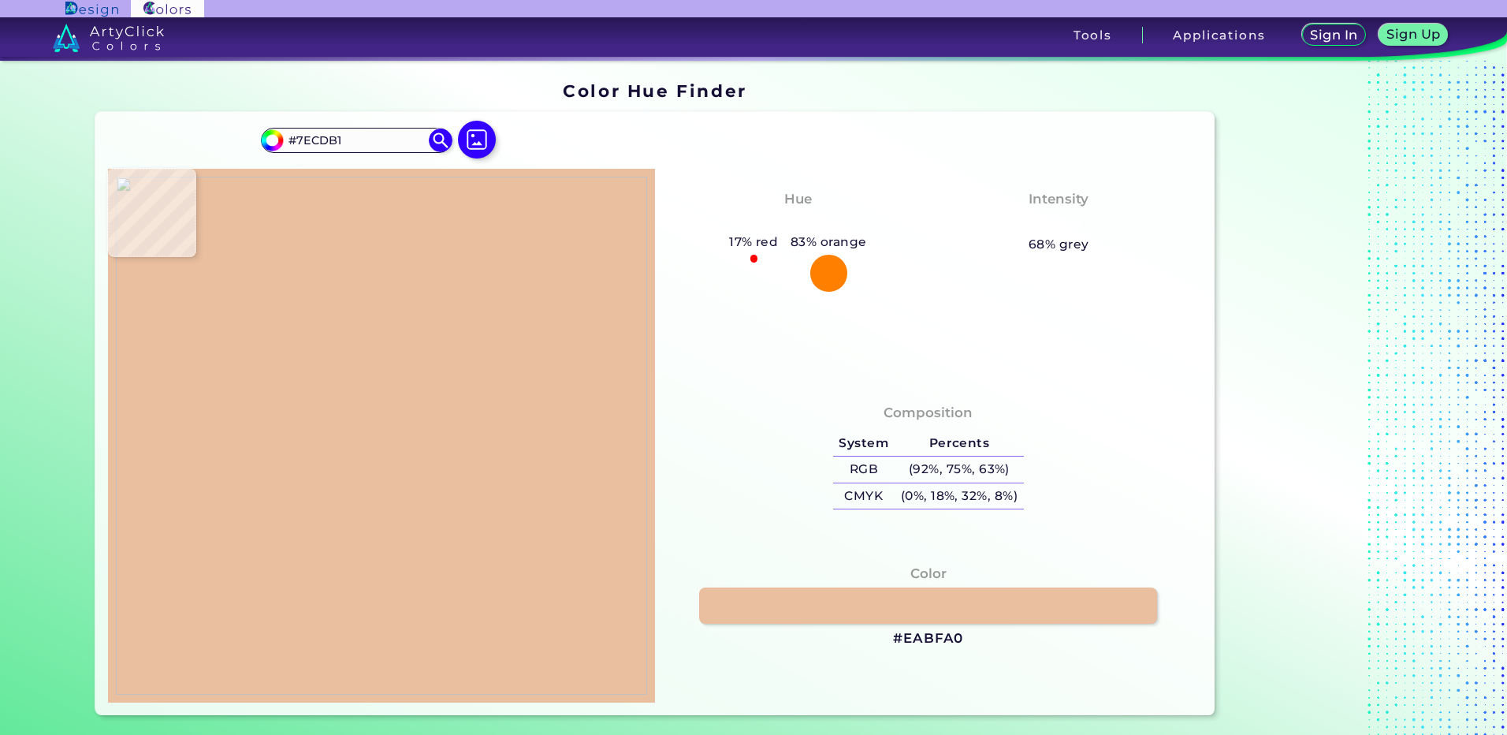
type input "#cc8f21"
type input "#CC8F21"
type input "#ce9226"
type input "#CE9226"
type input "#7fcbb0"
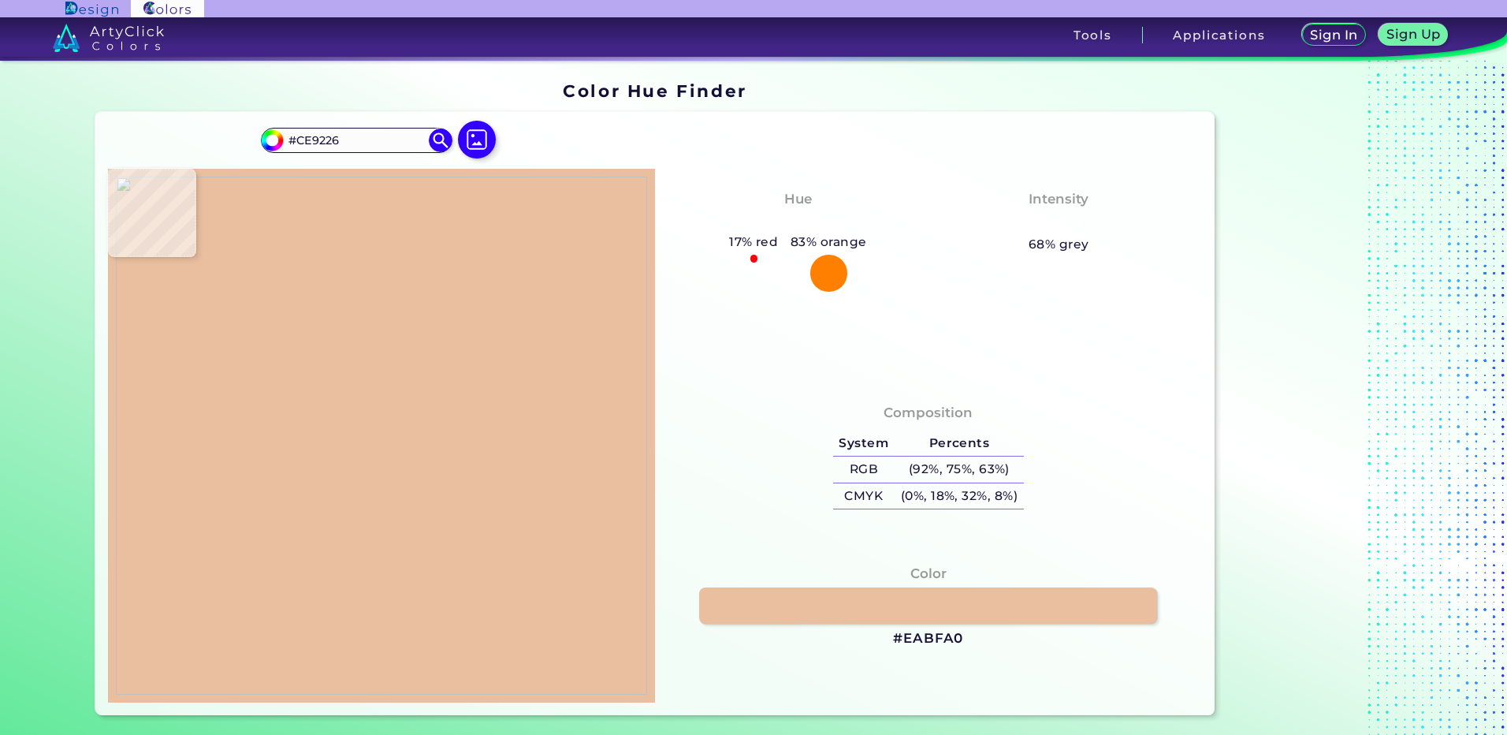
type input "#7FCBB0"
type input "#5baf9e"
type input "#5BAF9E"
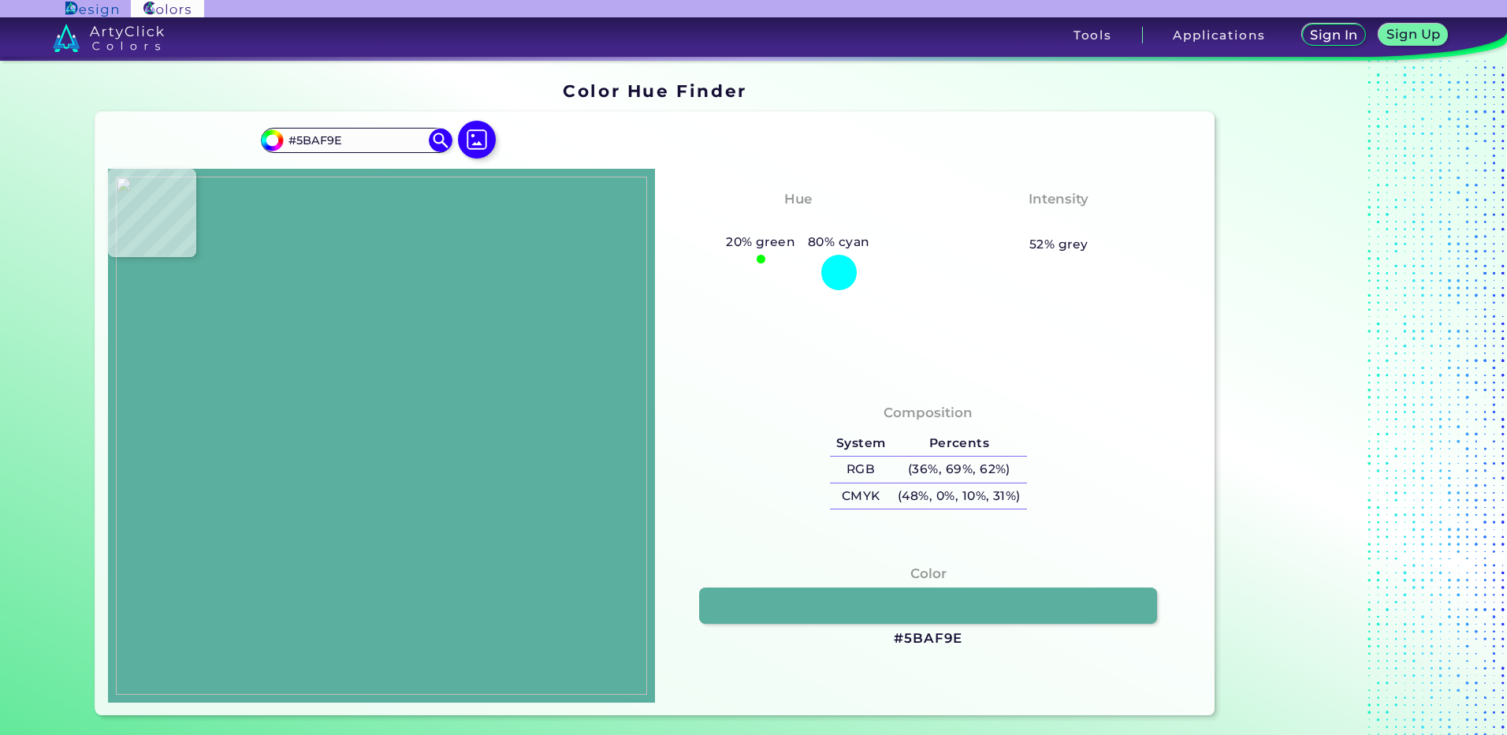
type input "#7fcbb0"
type input "#7FCBB0"
type input "#66d4c0"
type input "#66D4C0"
type input "#87ccaa"
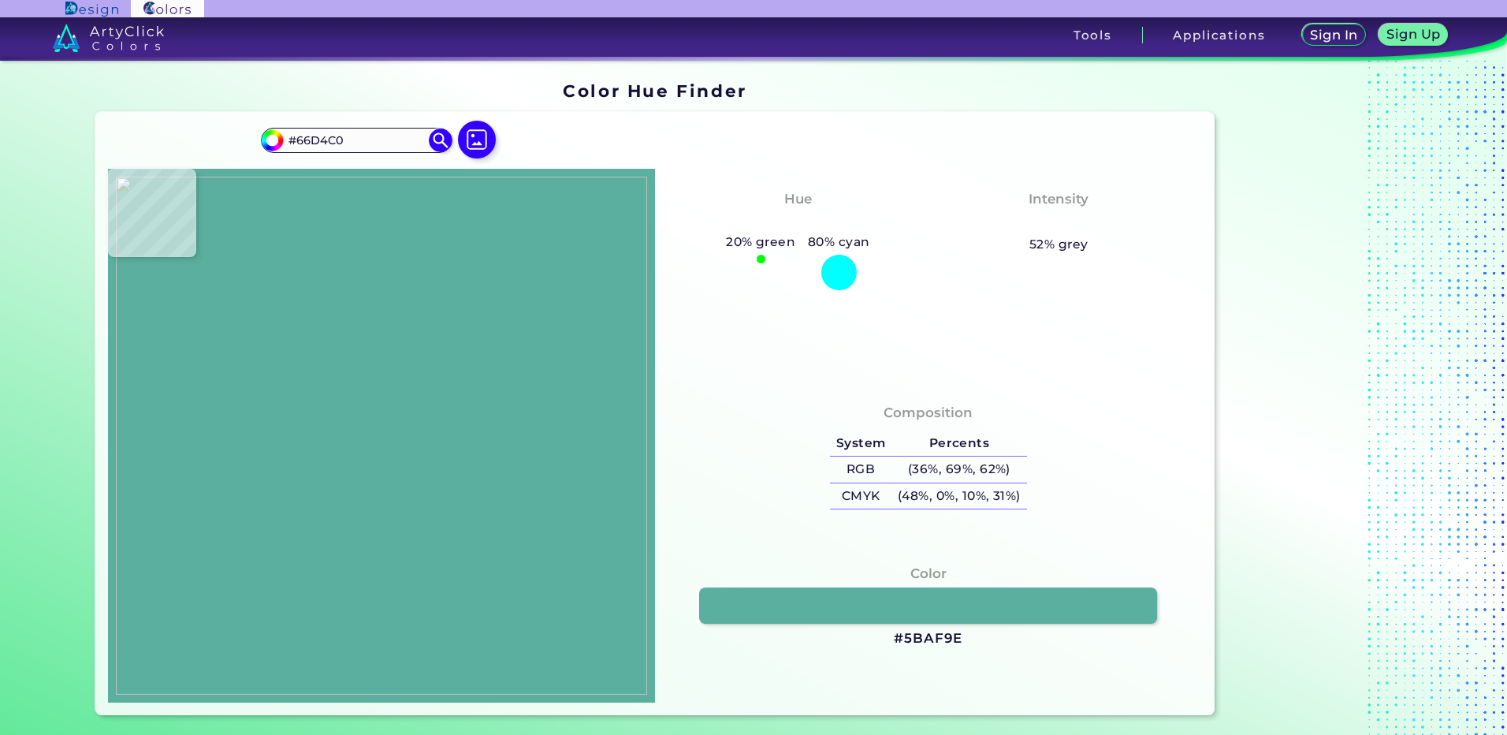
type input "#87CCAA"
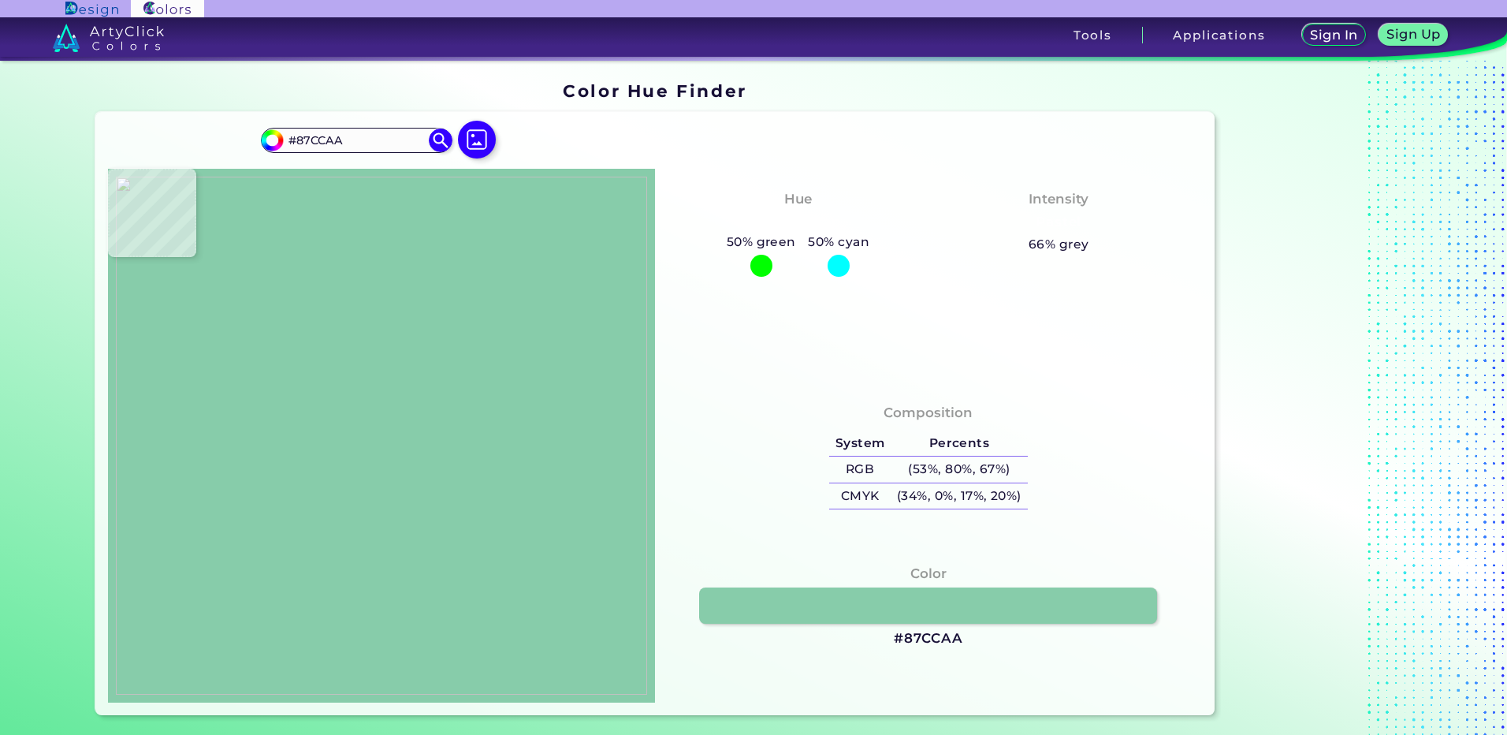
type input "#6dceba"
type input "#6DCEBA"
type input "#9b5e20"
type input "#9B5E20"
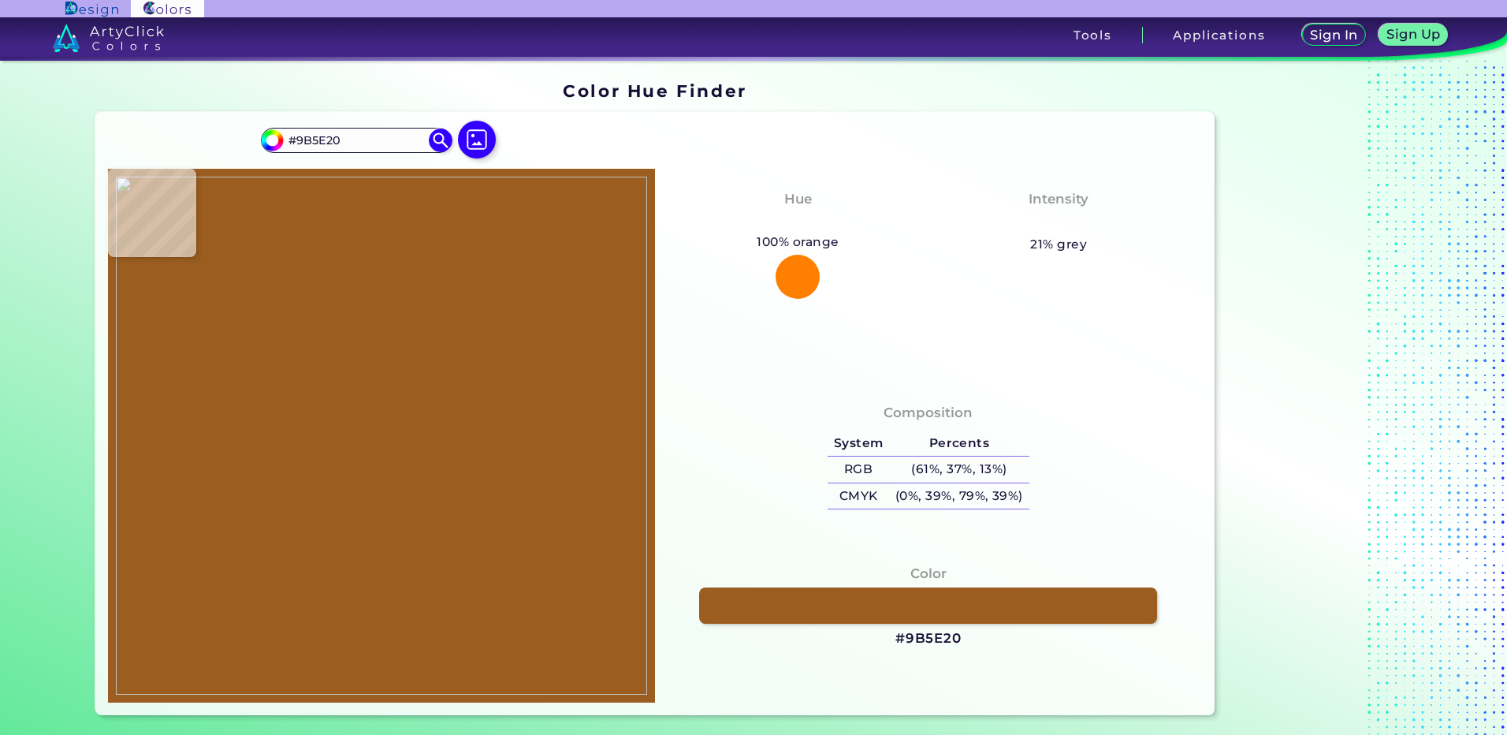
type input "#5d8476"
type input "#5D8476"
type input "#af7f7e"
type input "#AF7F7E"
type input "#5ba18b"
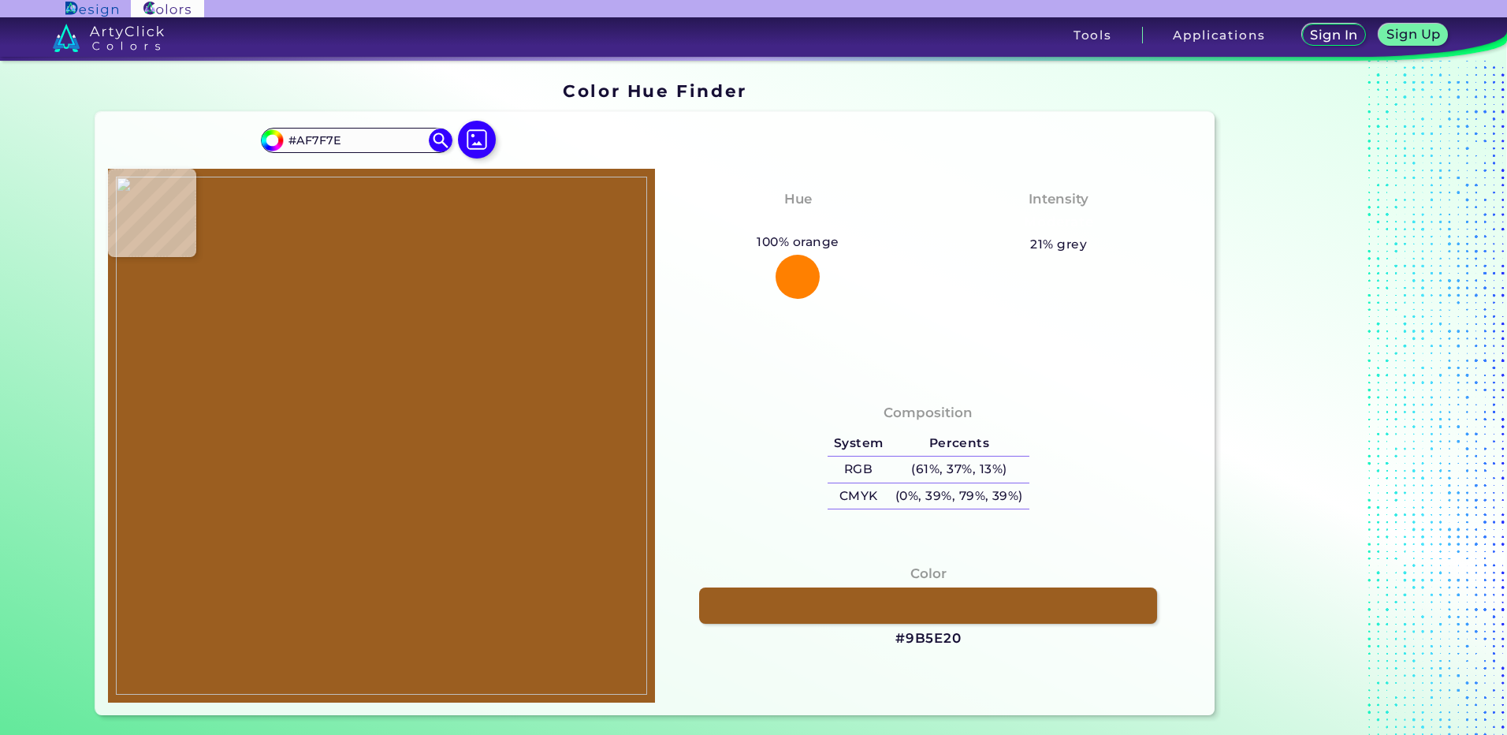
type input "#5BA18B"
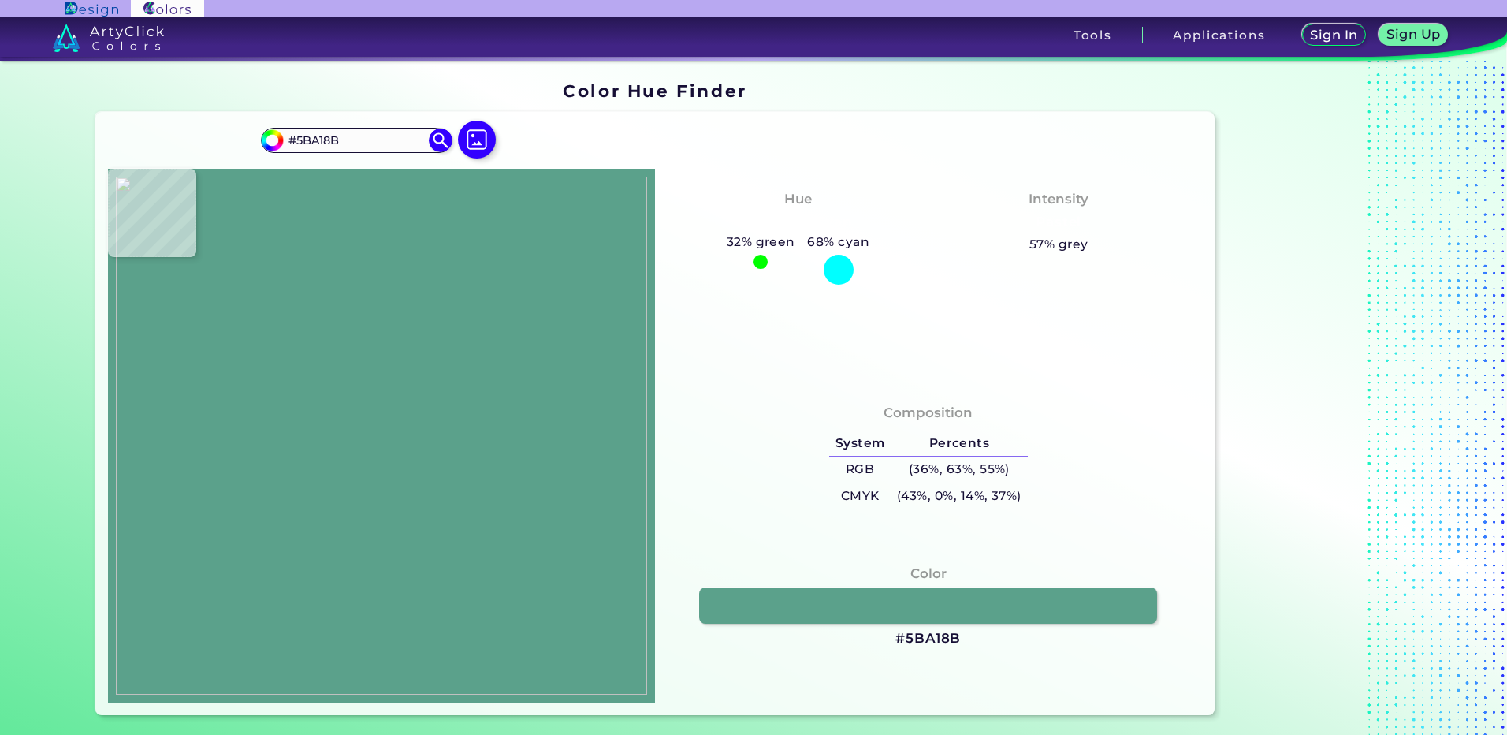
type input "#af7f7e"
type input "#AF7F7E"
type input "#867341"
type input "#a35d0e"
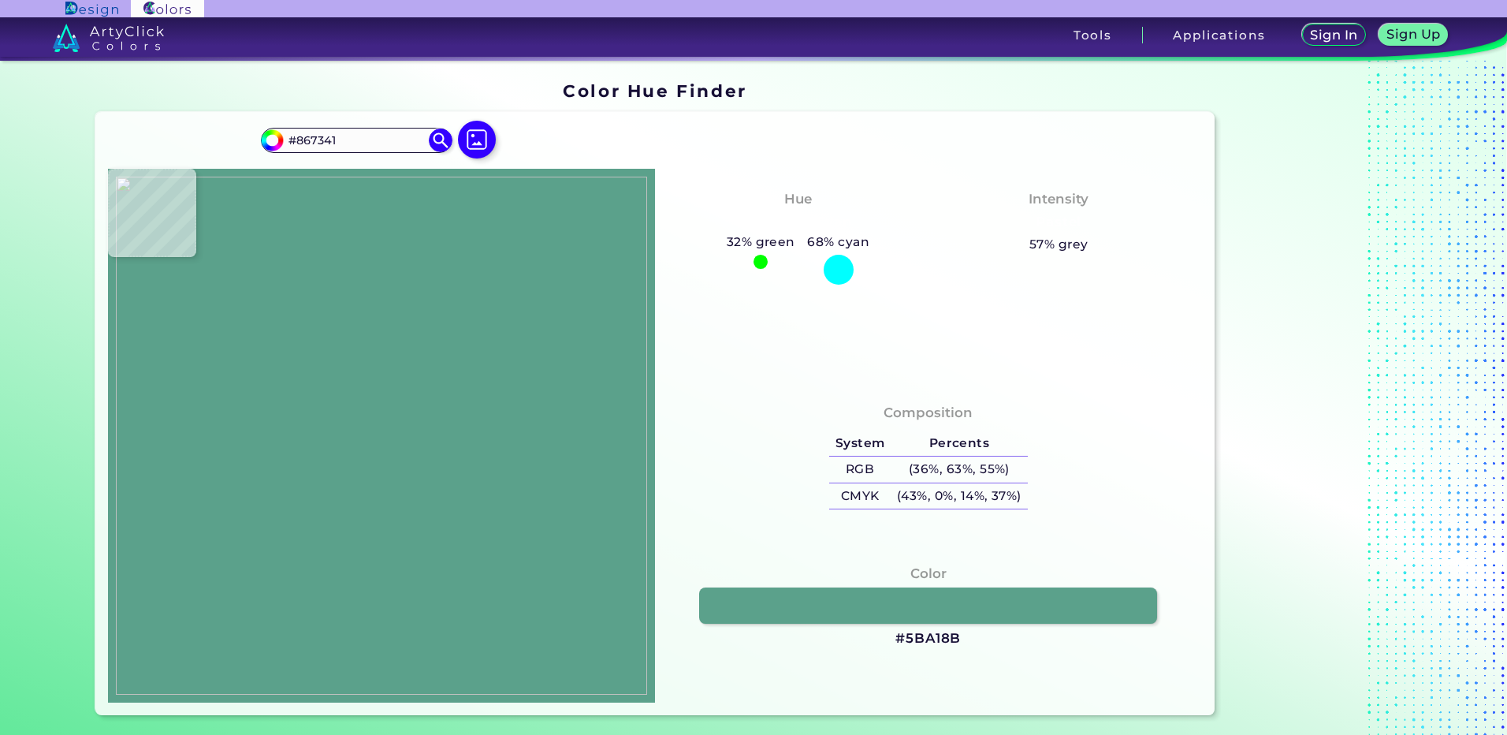
type input "#A35D0E"
type input "#86b8a6"
type input "#86B8A6"
type input "#677461"
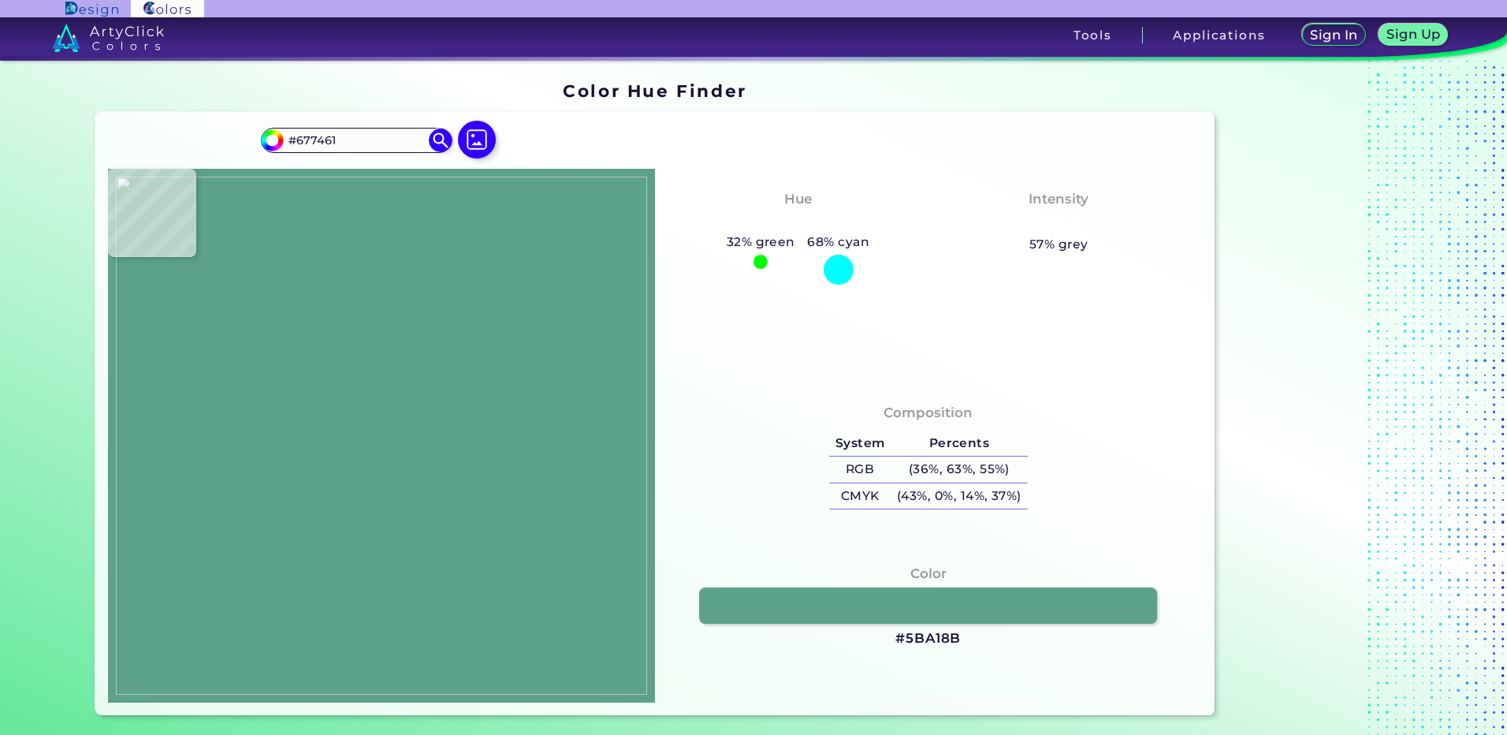
type input "#e5bc9f"
type input "#E5BC9F"
type input "#e5bc9c"
type input "#E5BC9C"
type input "#dea57c"
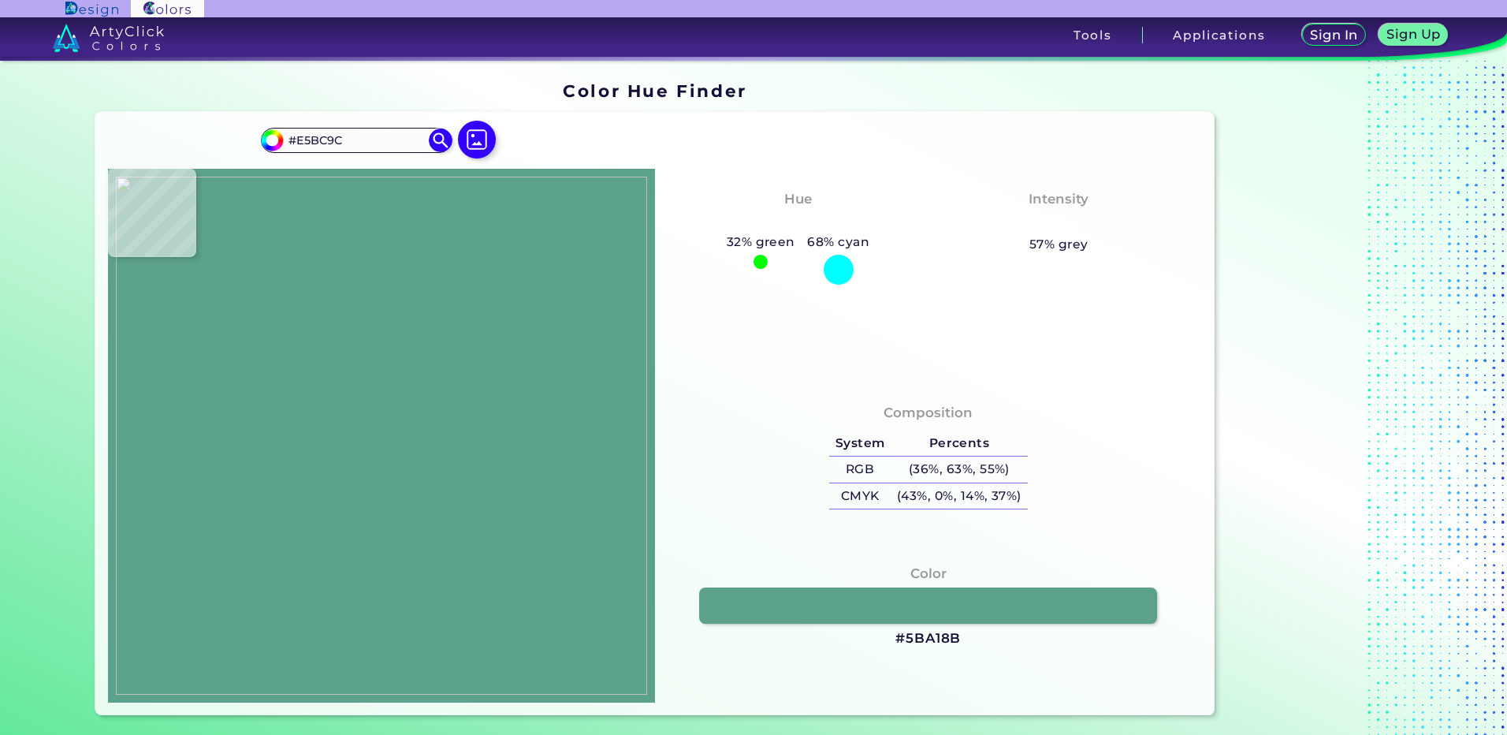
type input "#DEA57C"
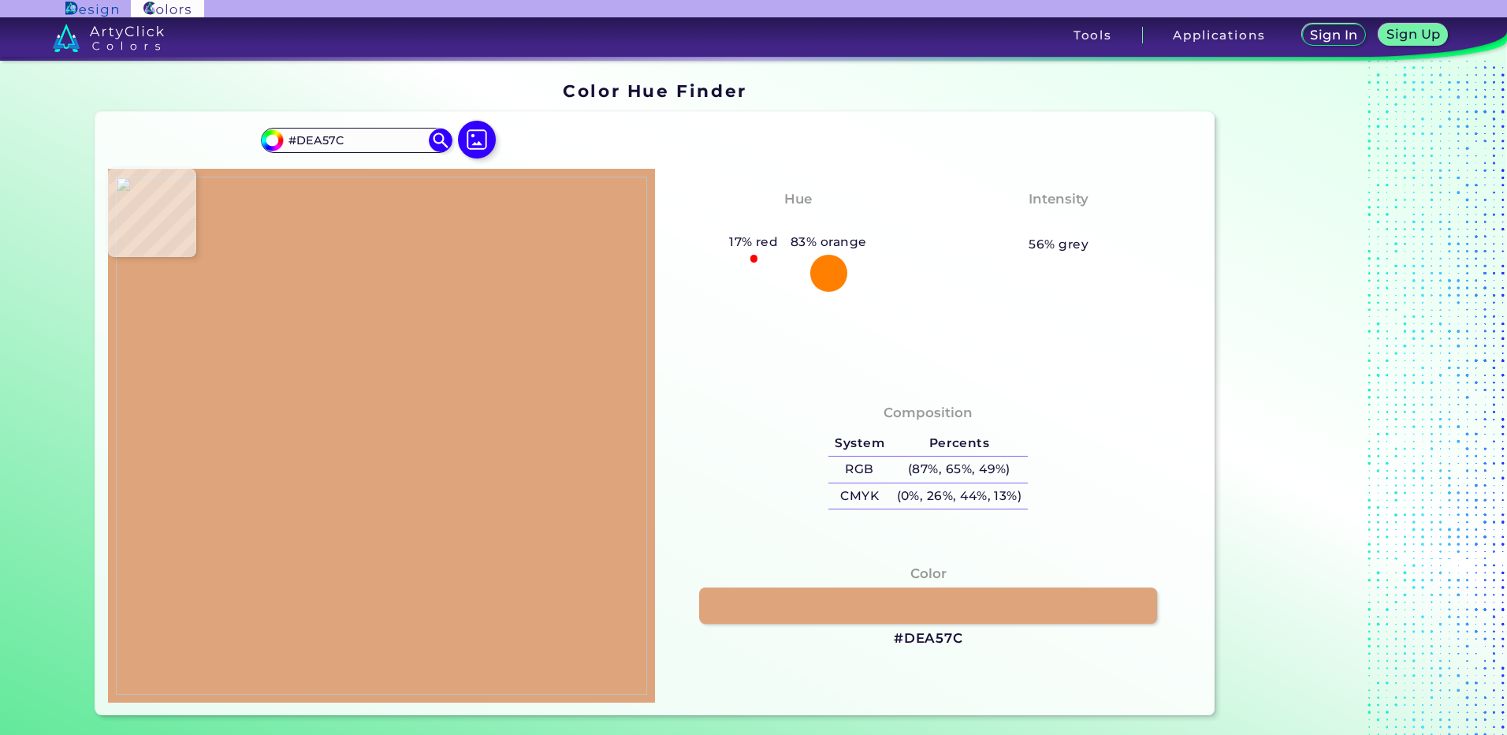
type input "#b36d5a"
type input "#B36D5A"
type input "#b16a54"
type input "#B16A54"
type input "#daa781"
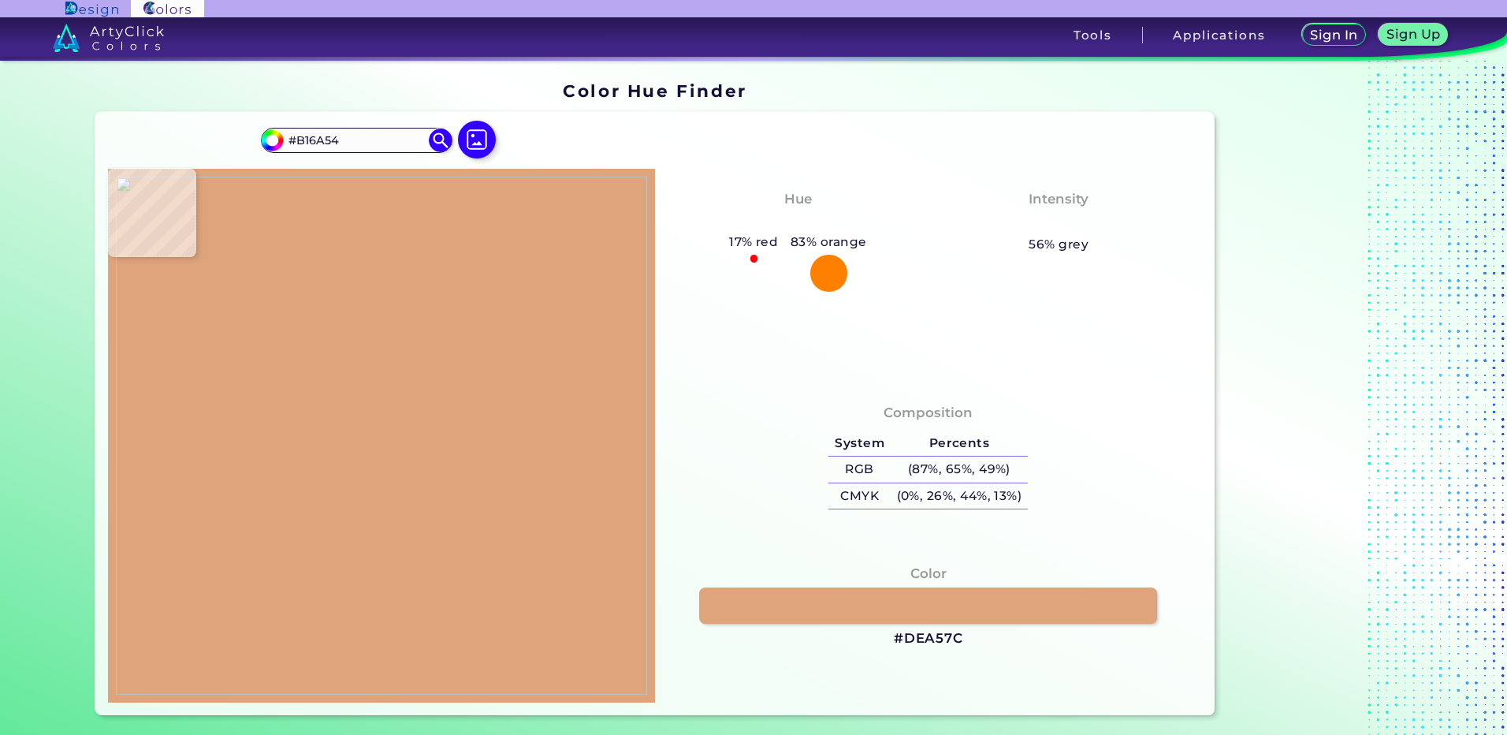
type input "#DAA781"
type input "#443c2f"
type input "#443C2F"
type input "#382012"
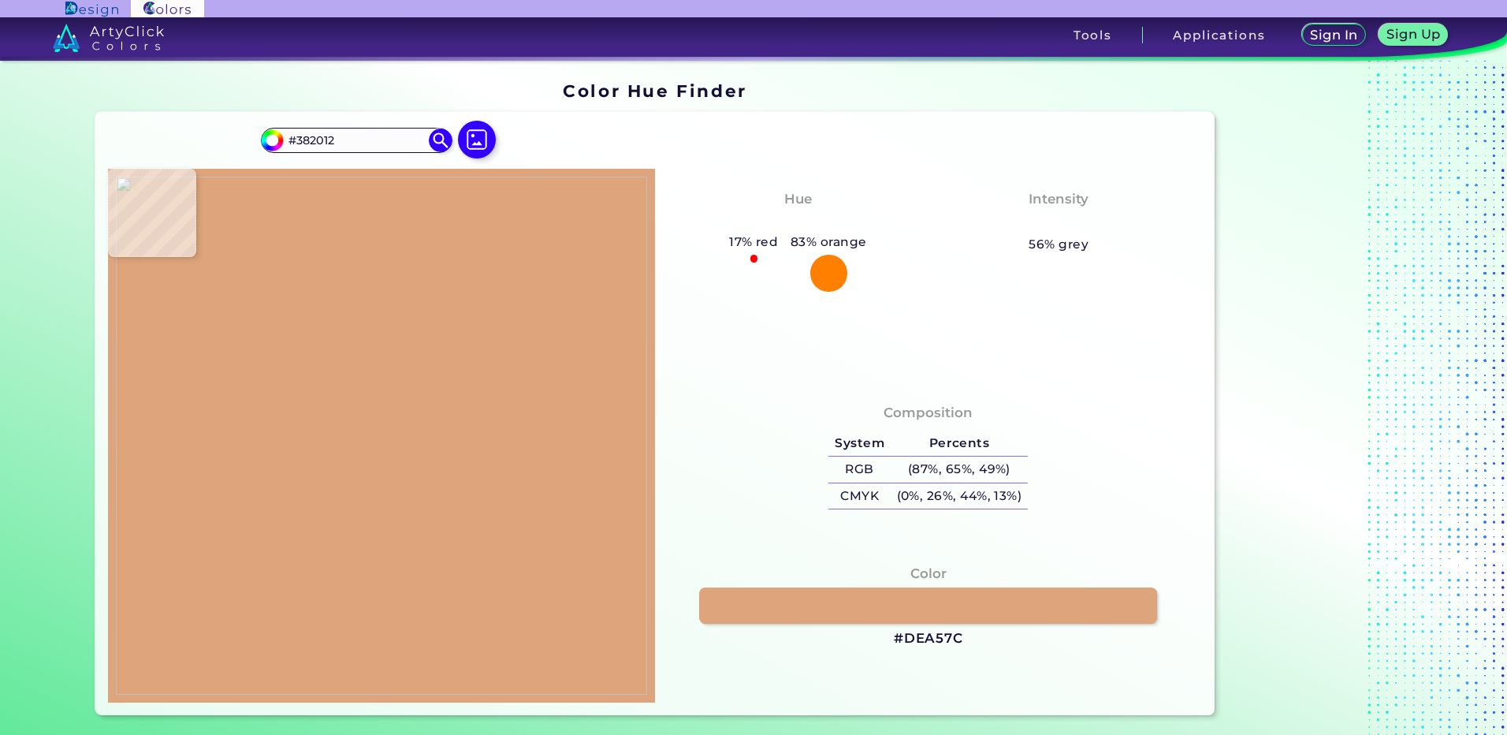
type input "#6a3c16"
type input "#6A3C16"
type input "#927738"
type input "#5b8b78"
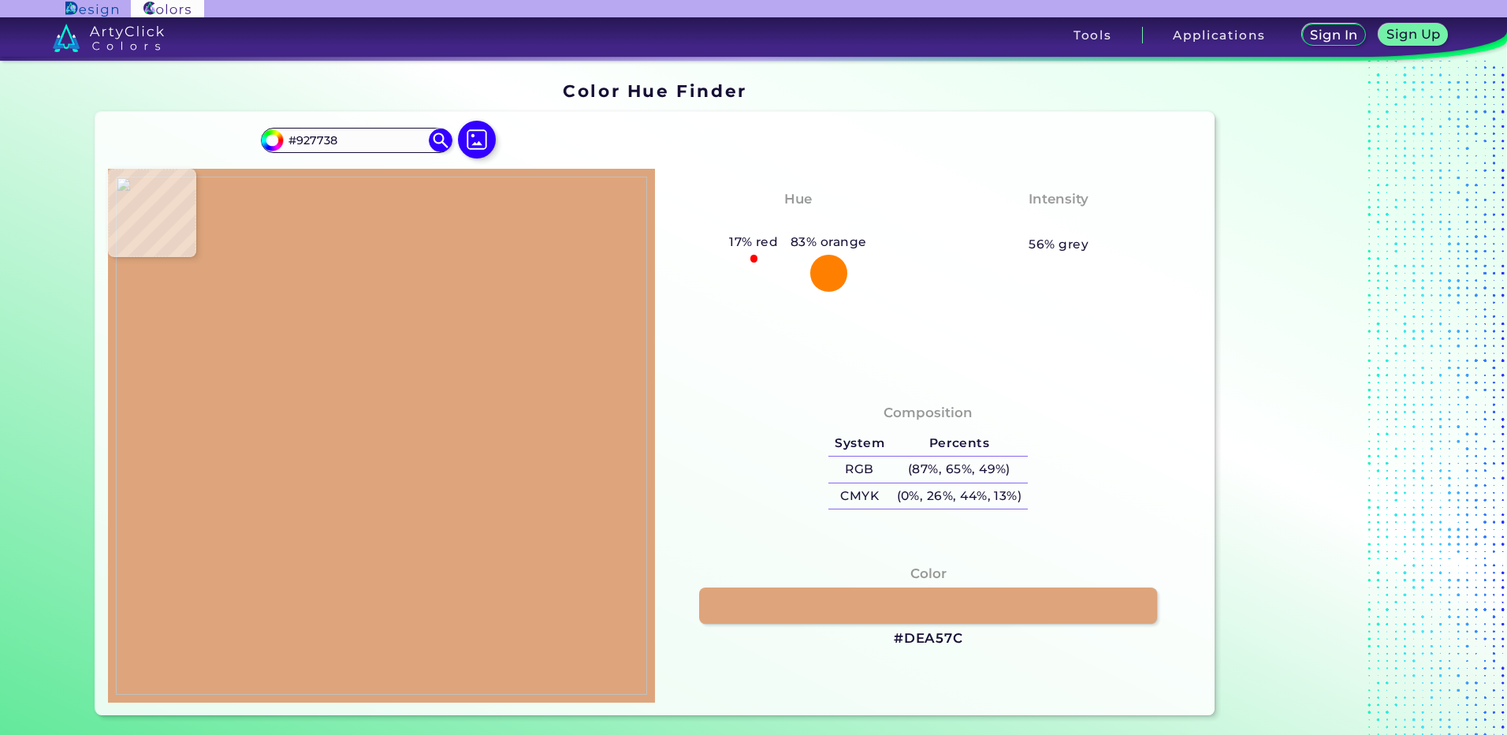
type input "#5B8B78"
type input "#66a693"
type input "#66A693"
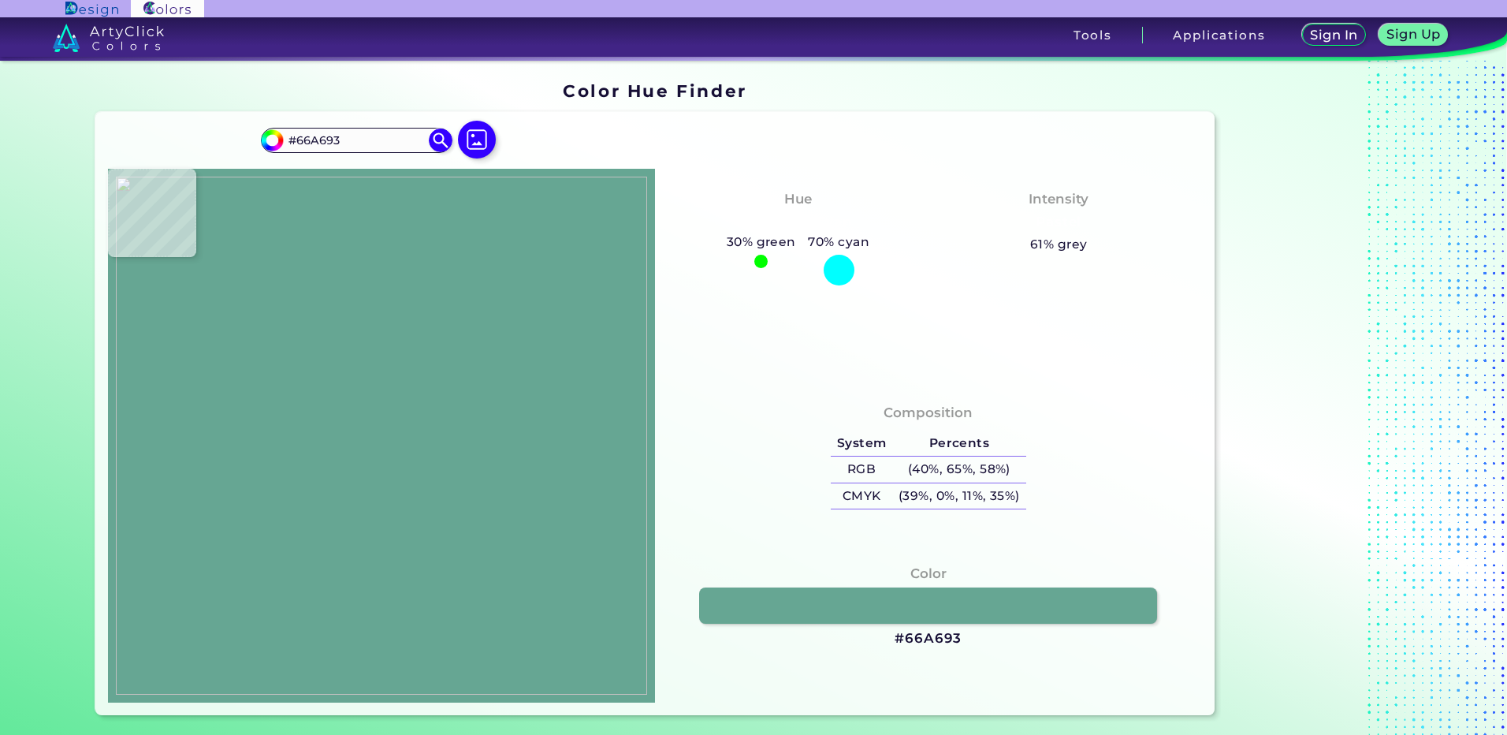
type input "#76dac7"
type input "#76DAC7"
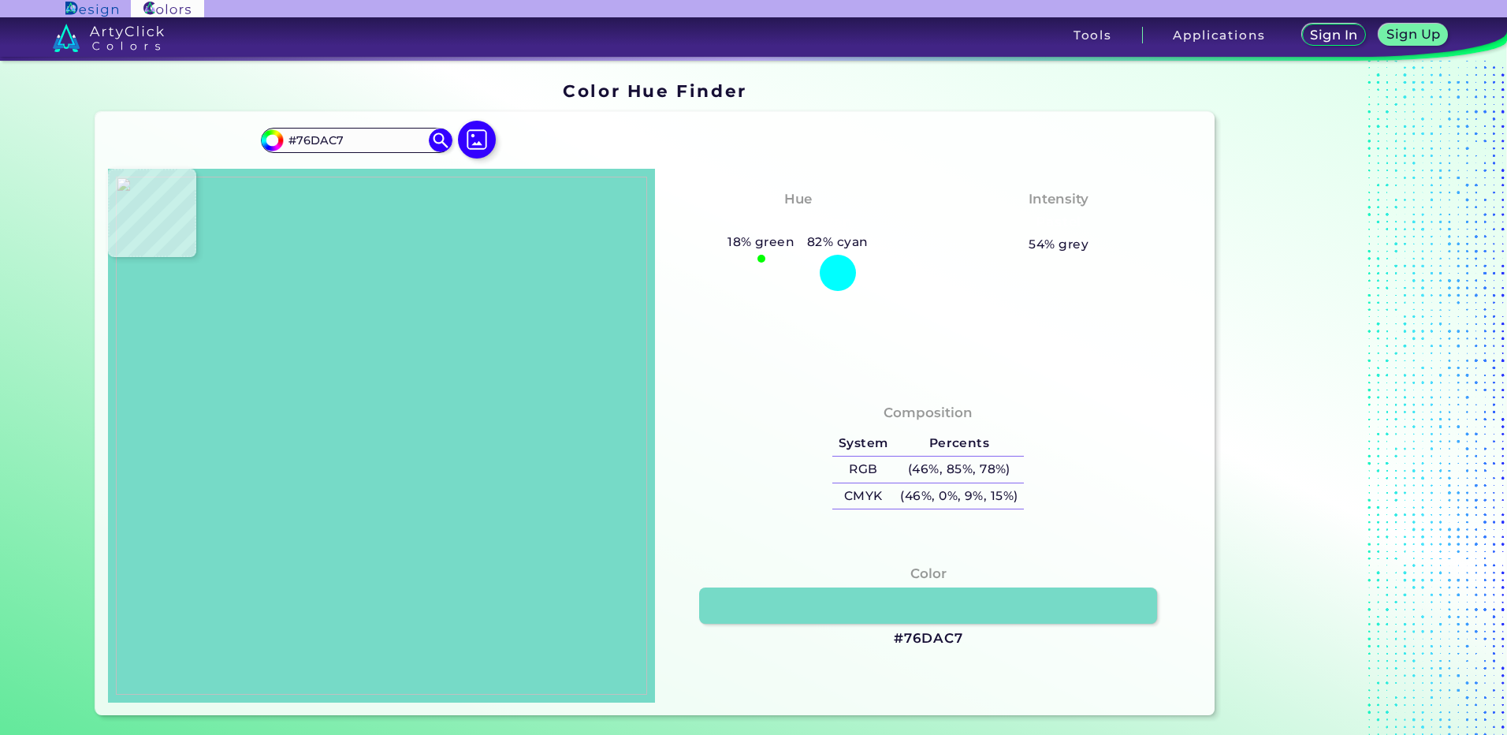
type input "#75d9c7"
type input "#75D9C7"
type input "#75dac9"
type input "#75DAC9"
type input "#71ceb8"
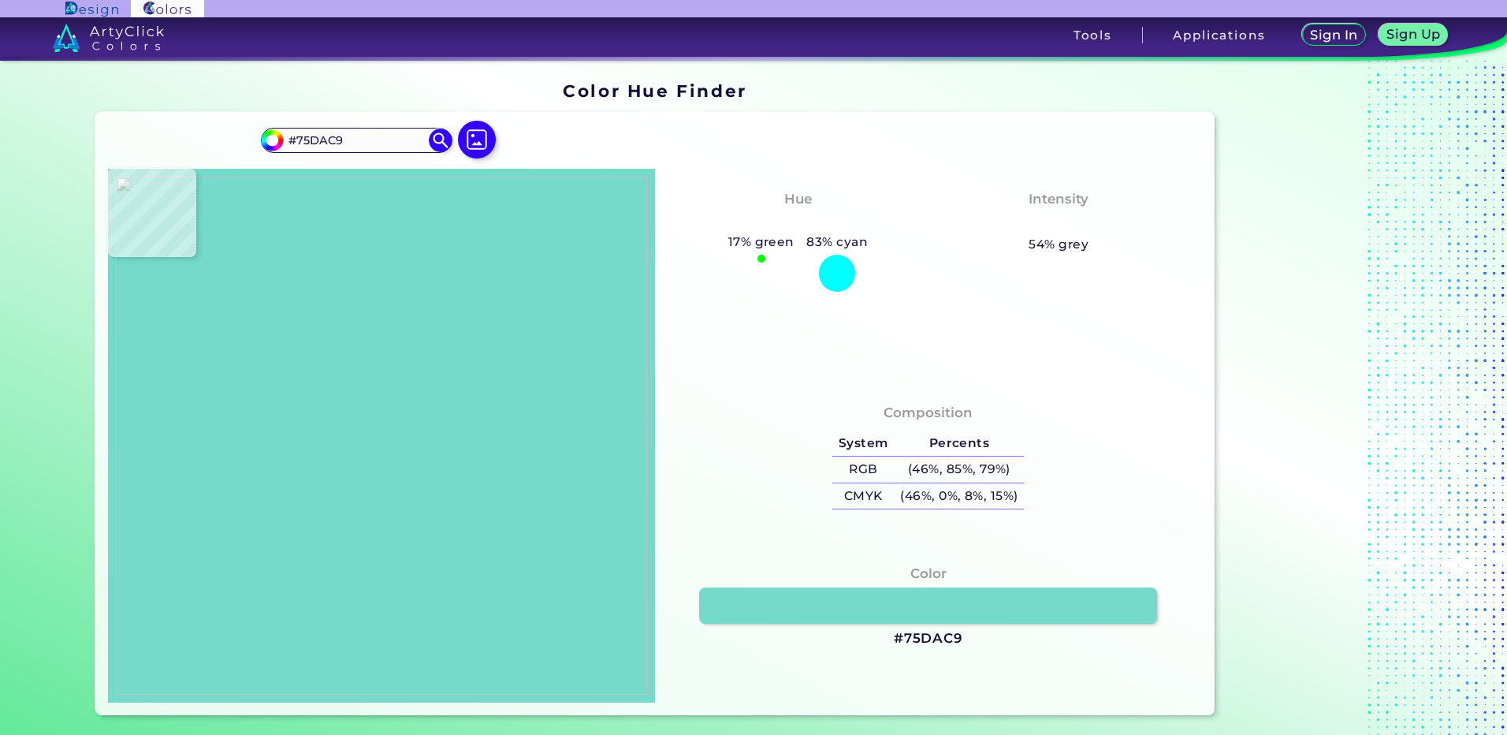
type input "#71CEB8"
type input "#5a9e8c"
type input "#5A9E8C"
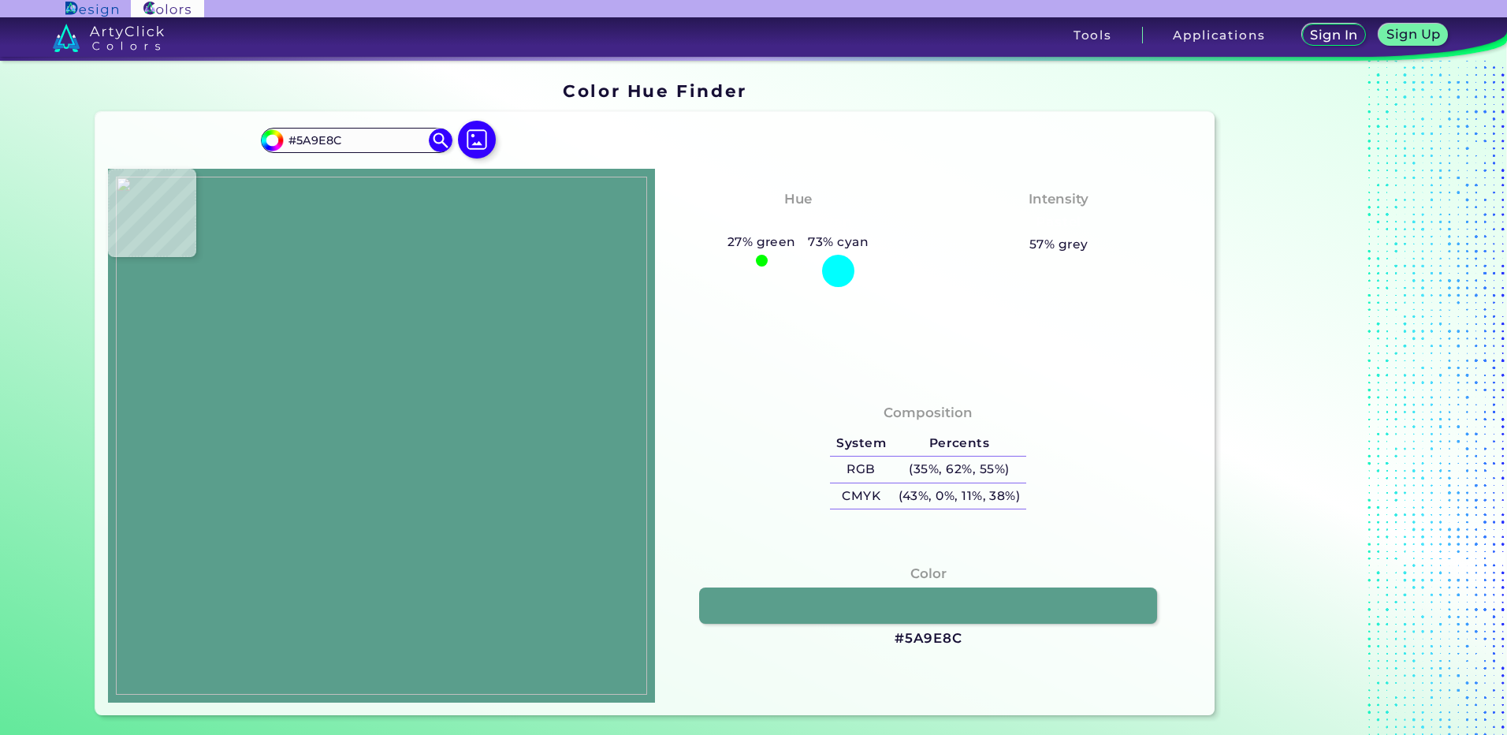
type input "#959e5f"
type input "#959E5F"
type input "#8f793a"
type input "#8F793A"
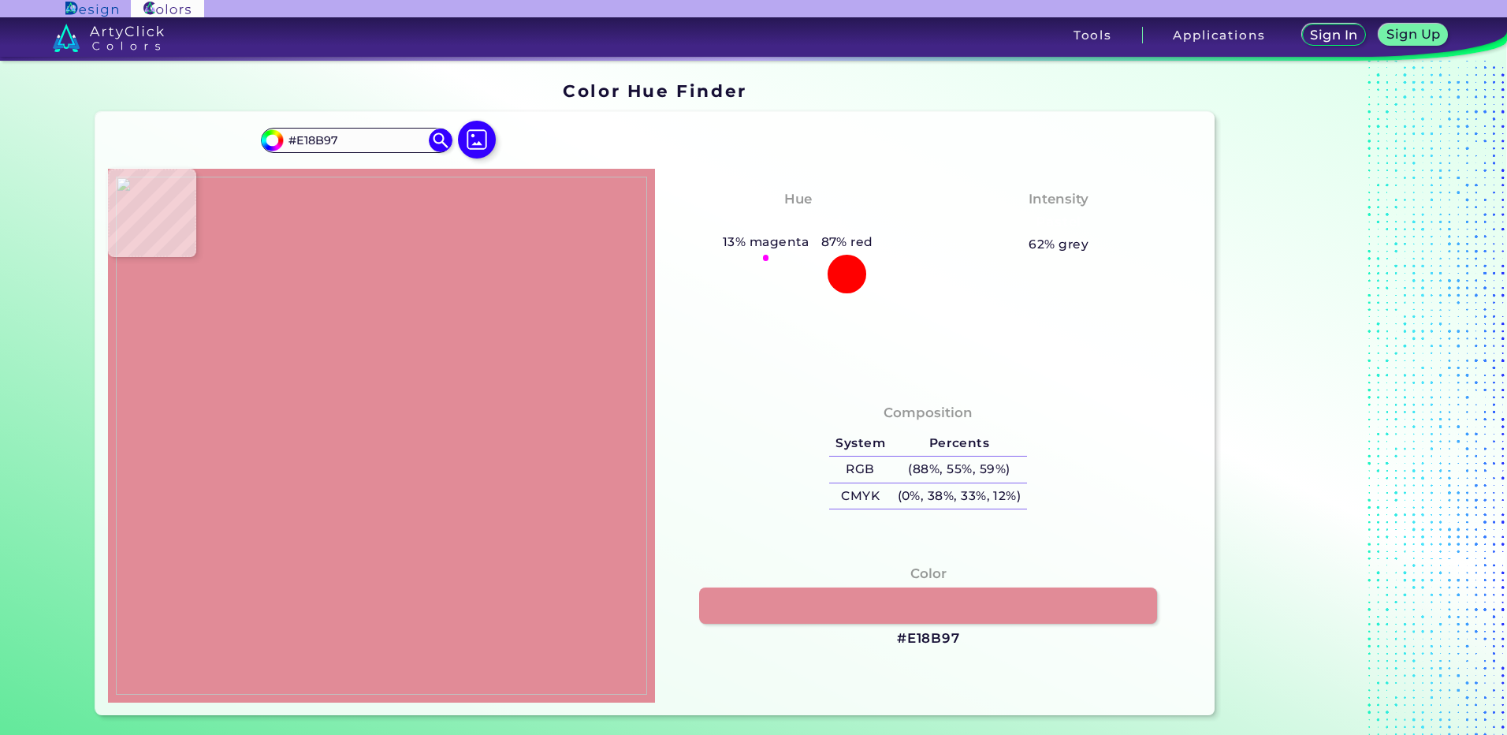
click at [348, 423] on img at bounding box center [381, 436] width 531 height 518
click at [939, 643] on h3 "#E18B97" at bounding box center [928, 638] width 63 height 19
